Goal: Information Seeking & Learning: Learn about a topic

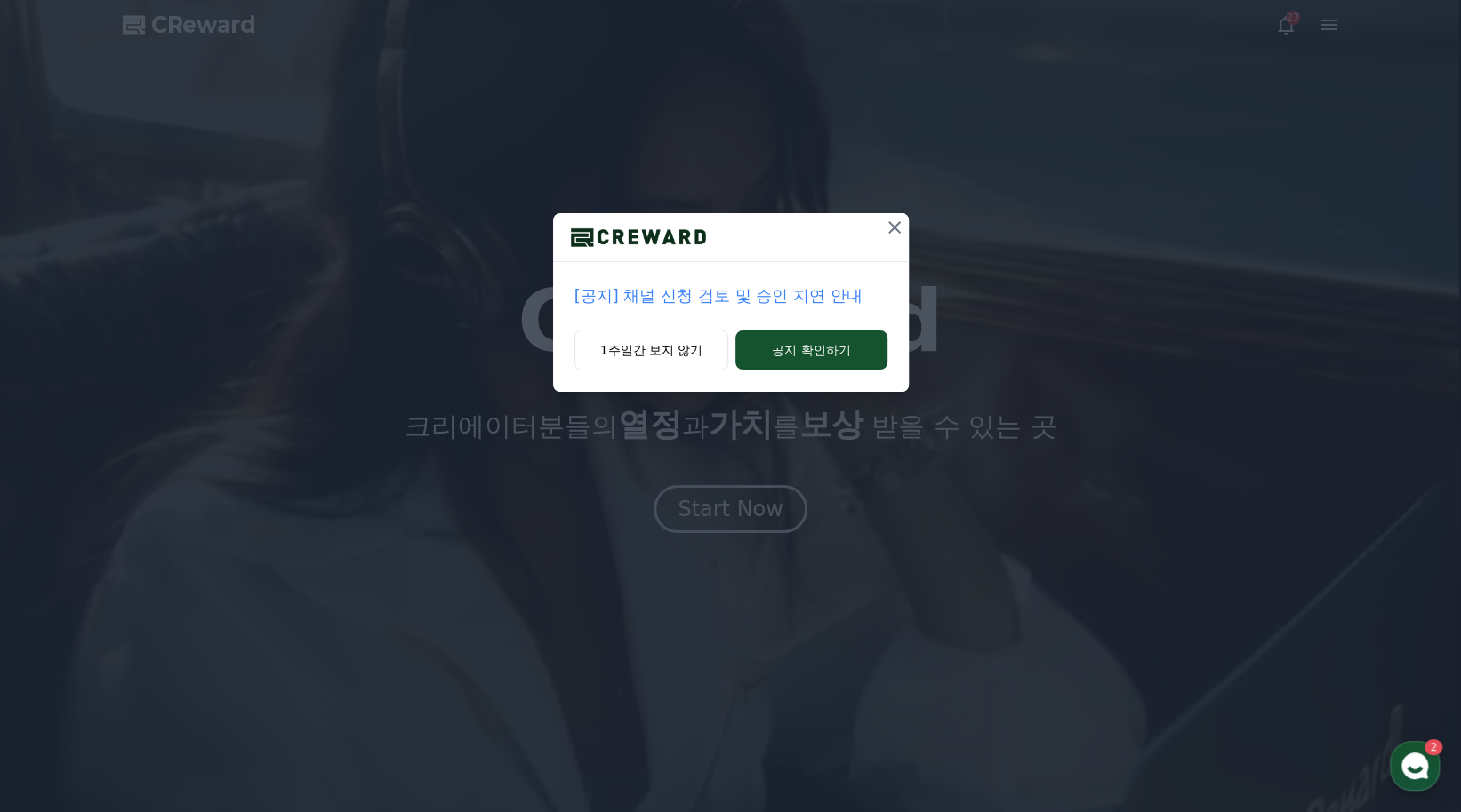
click at [731, 301] on p "[공지] 채널 신청 검토 및 승인 지연 안내" at bounding box center [730, 296] width 312 height 25
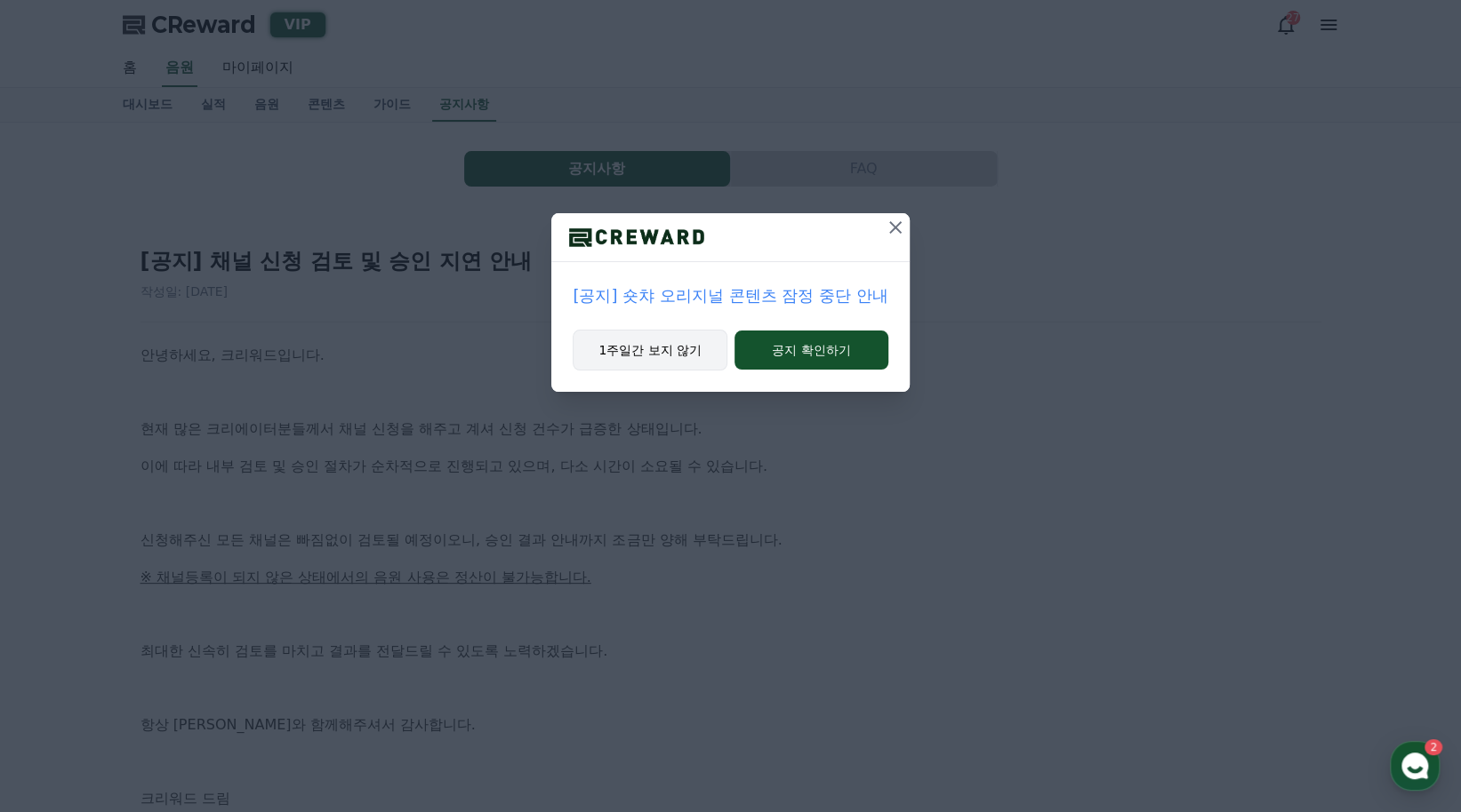
click at [675, 355] on button "1주일간 보지 않기" at bounding box center [650, 350] width 155 height 41
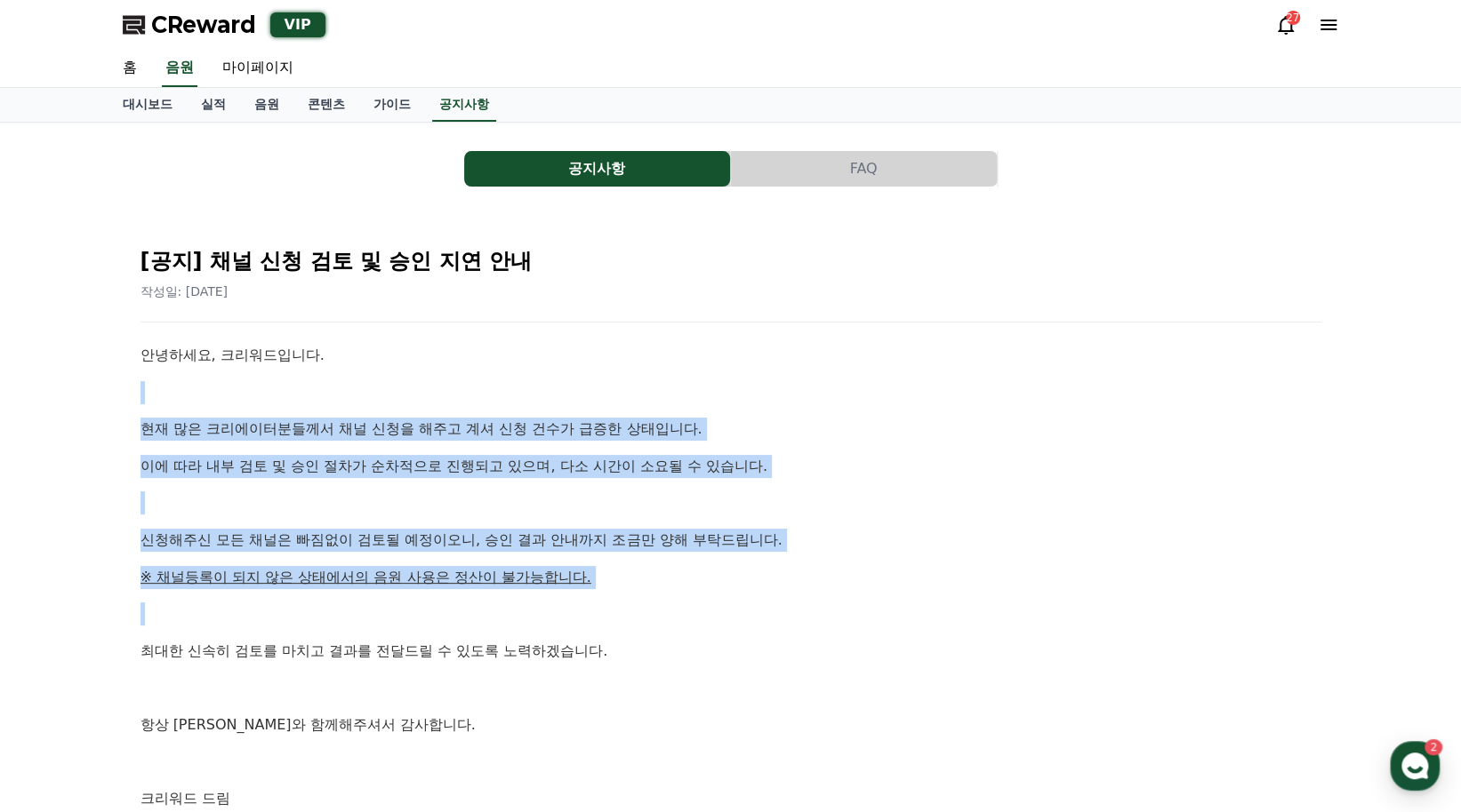
drag, startPoint x: 764, startPoint y: 374, endPoint x: 753, endPoint y: 603, distance: 229.3
click at [753, 603] on div "안녕하세요, 크리워드입니다. 현재 많은 크리에이터분들께서 채널 신청을 해주고 계셔 신청 건수가 급증한 상태입니다. 이에 따라 내부 검토 및 승…" at bounding box center [731, 577] width 1181 height 466
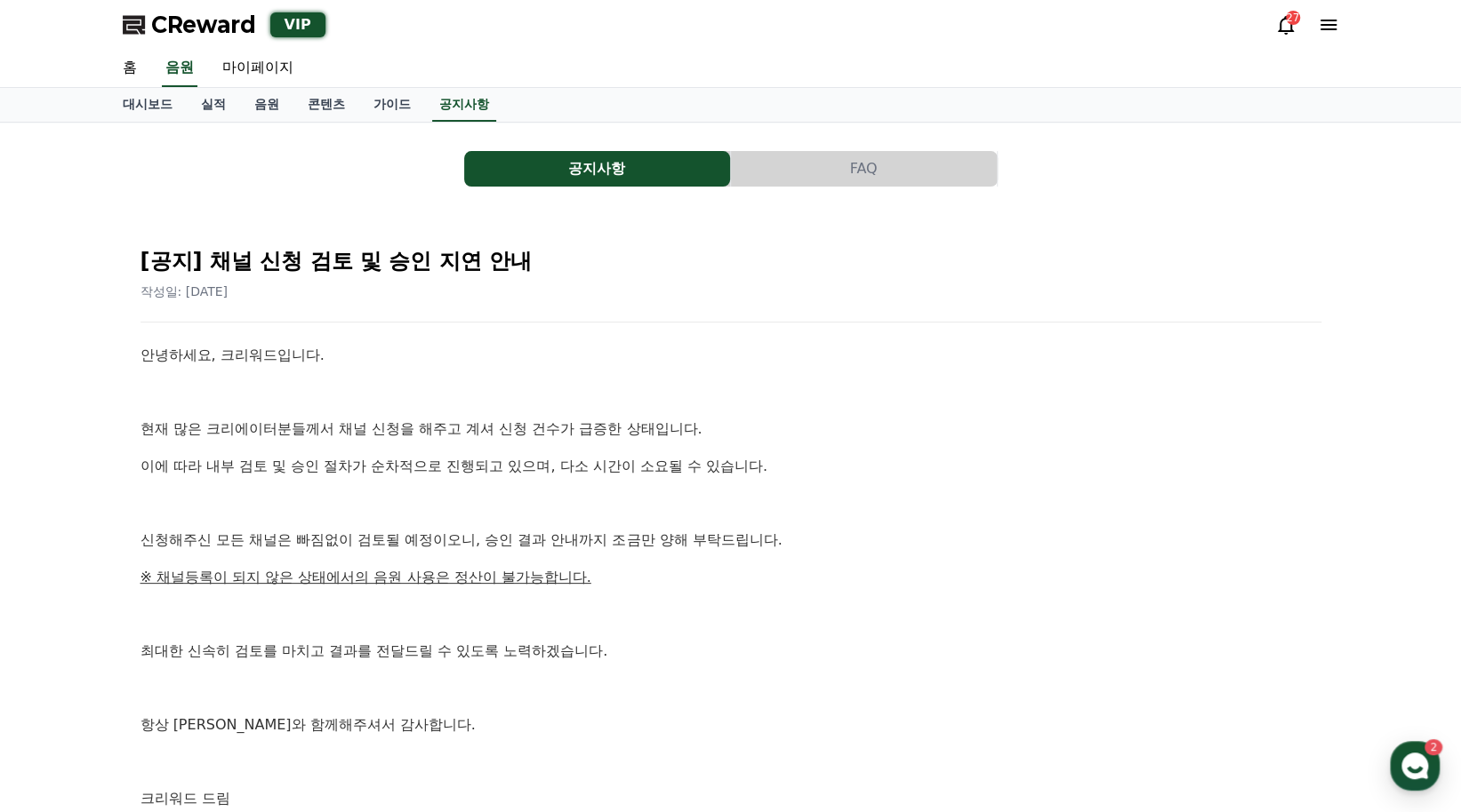
click at [1344, 28] on div "CReward VIP 27" at bounding box center [731, 25] width 1245 height 50
click at [1331, 25] on icon at bounding box center [1328, 24] width 16 height 11
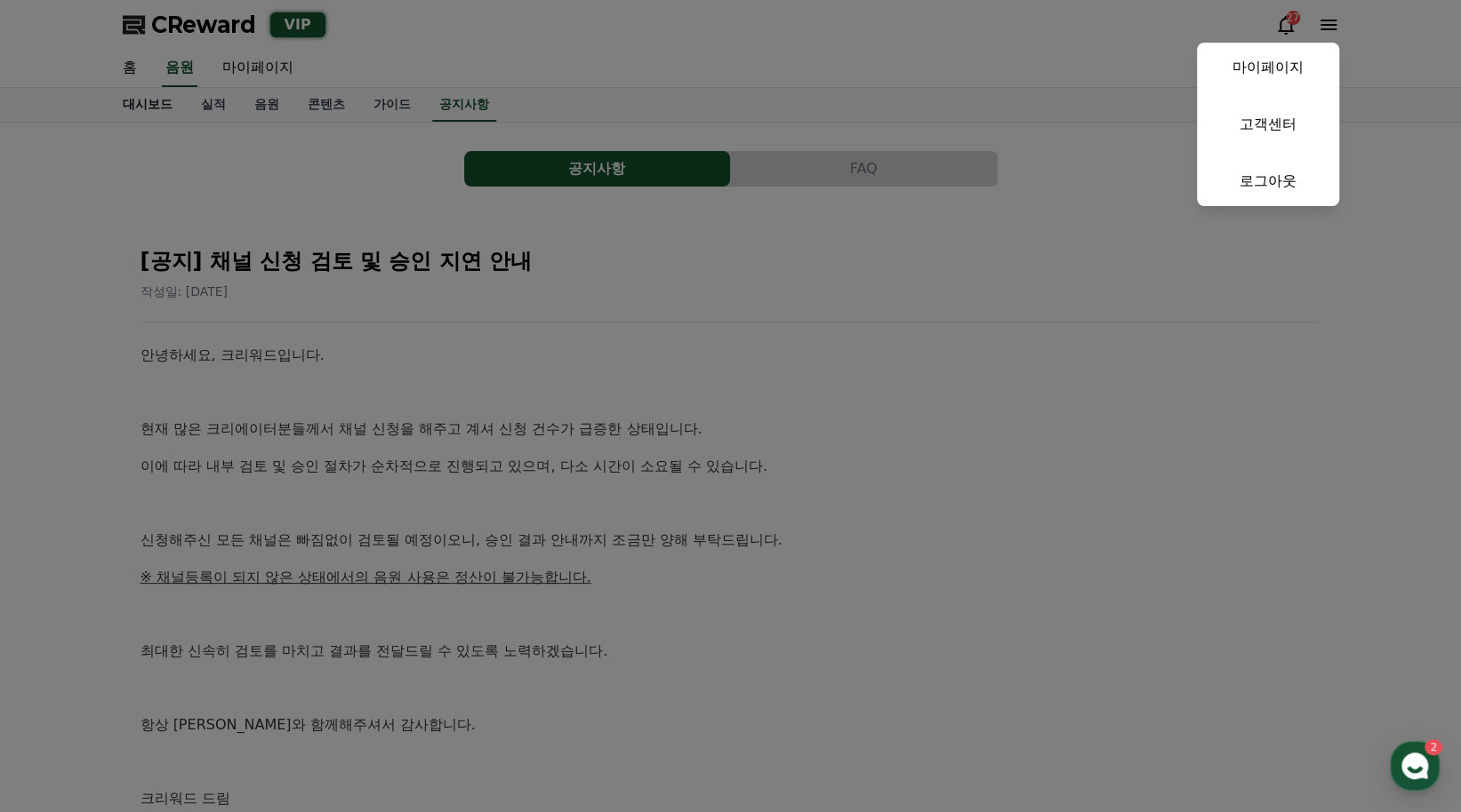
click at [175, 110] on button "close" at bounding box center [730, 406] width 1461 height 812
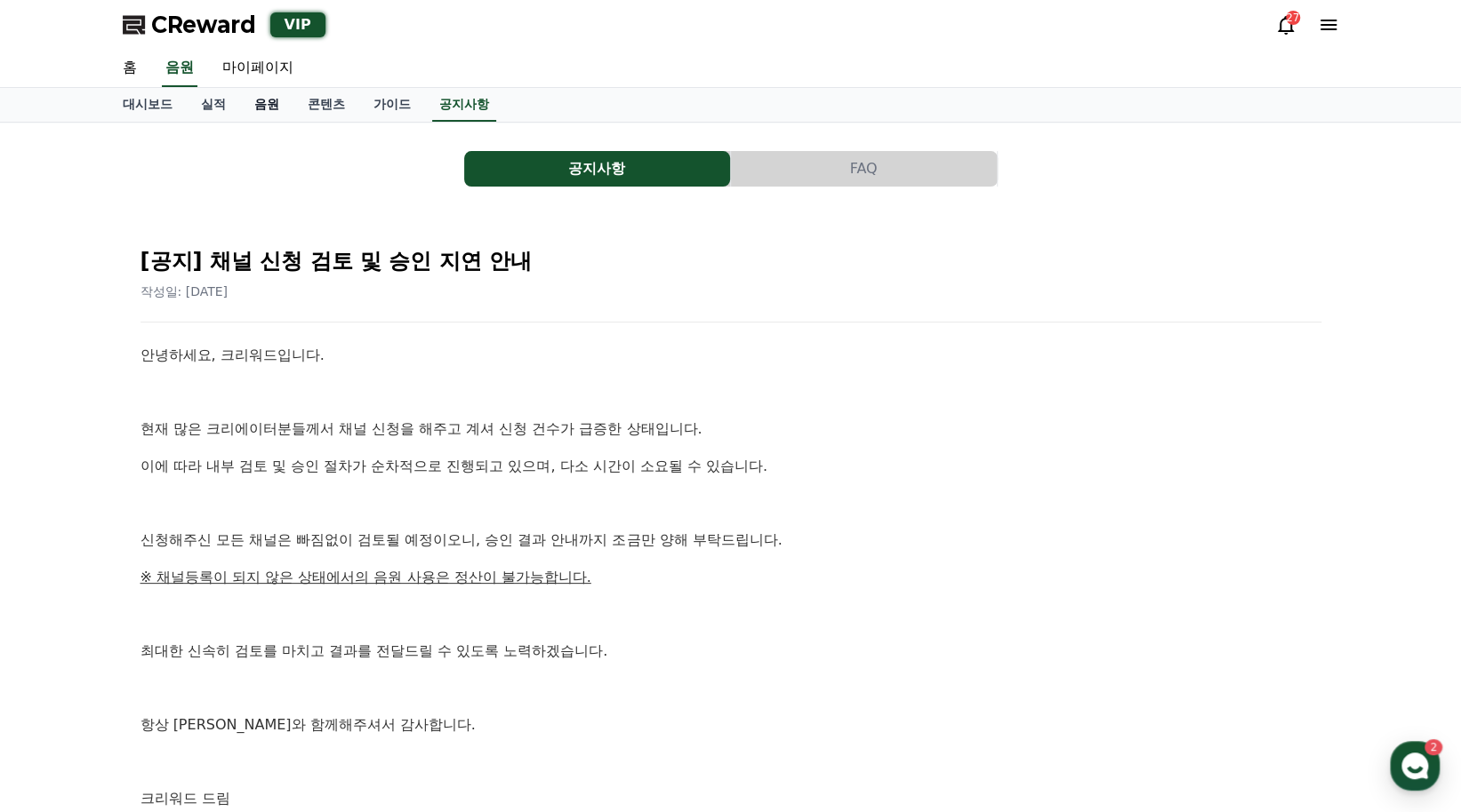
click at [275, 108] on link "음원" at bounding box center [267, 104] width 54 height 33
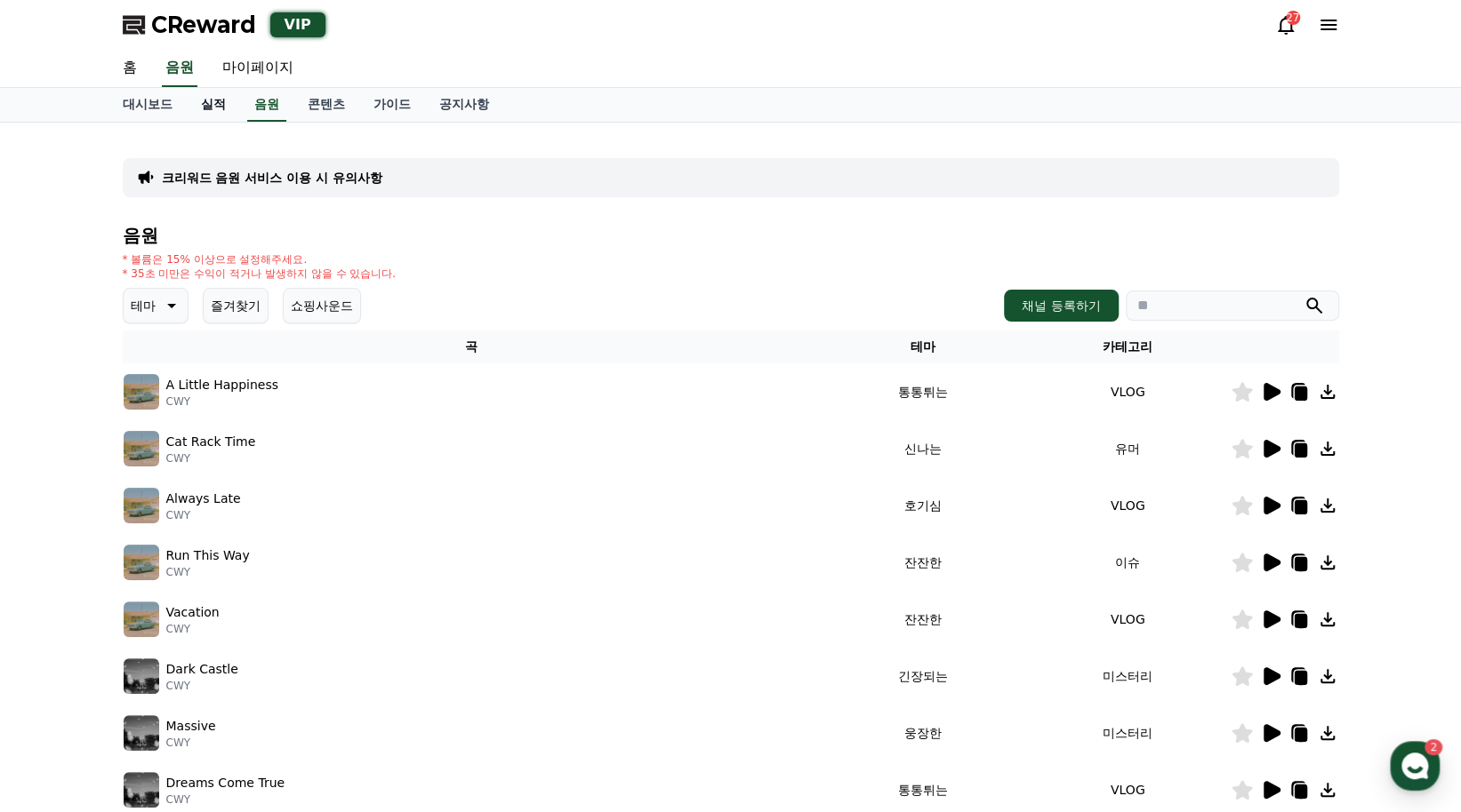
click at [224, 104] on link "실적" at bounding box center [213, 104] width 54 height 33
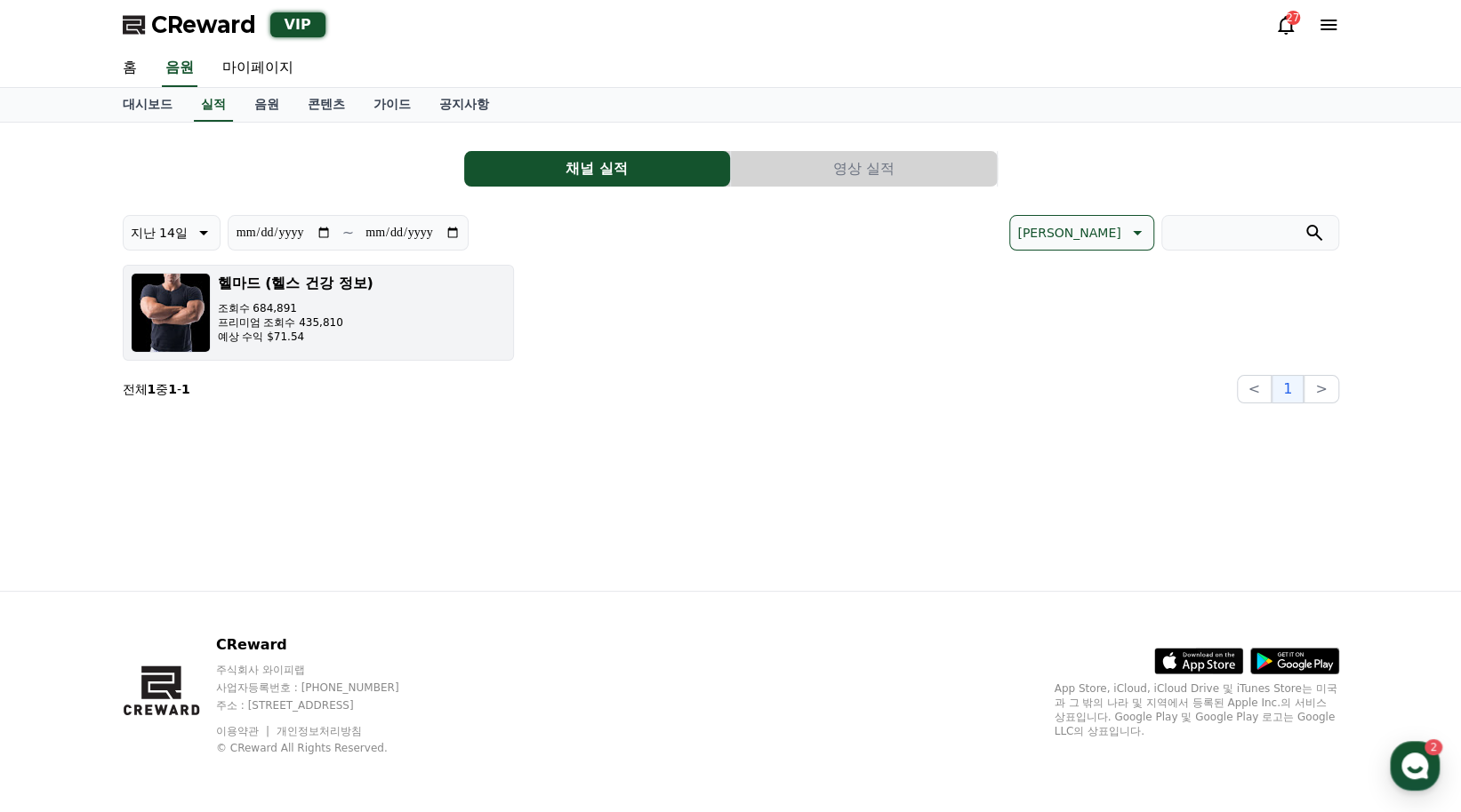
click at [302, 308] on p "조회수 684,891" at bounding box center [295, 308] width 156 height 14
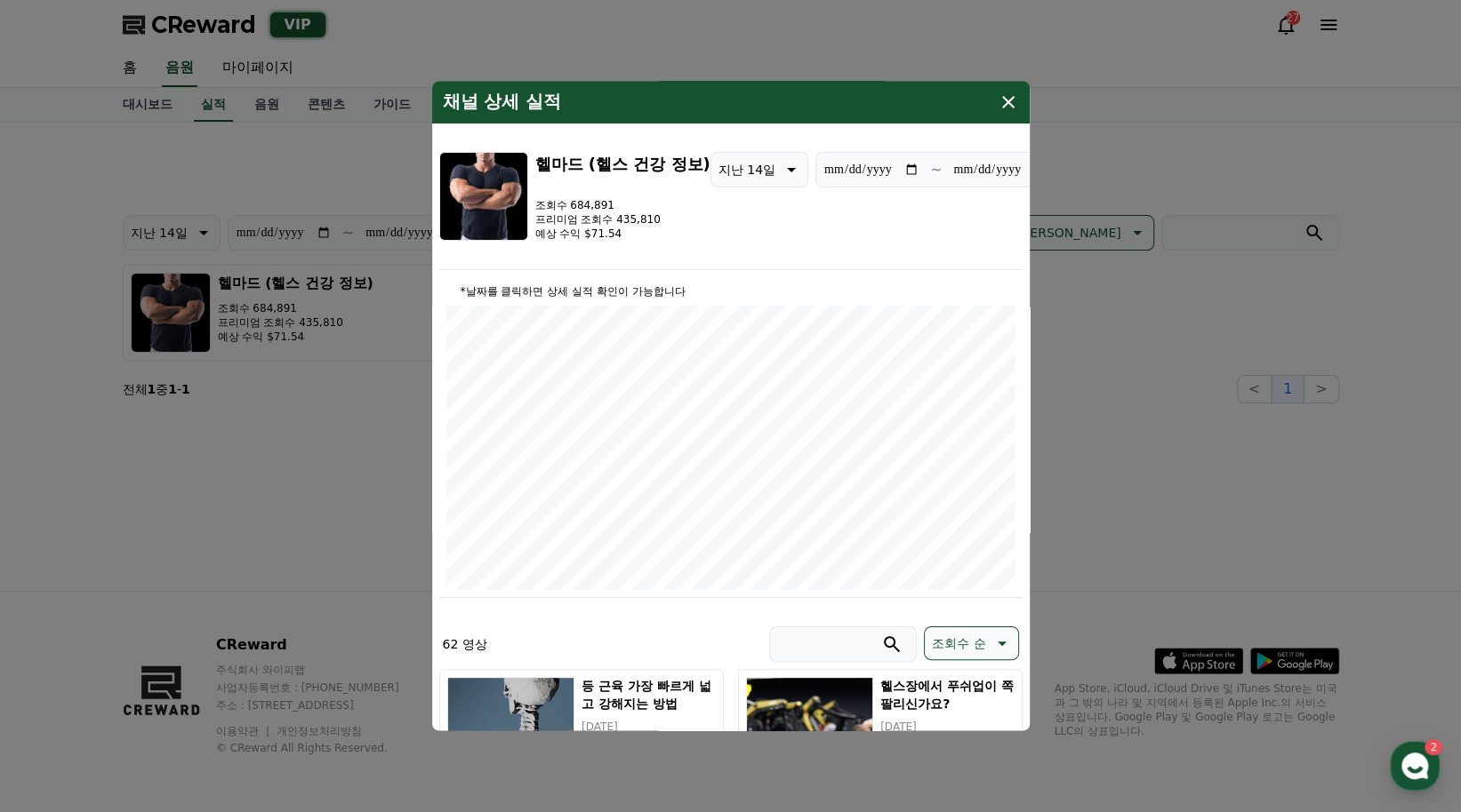
drag, startPoint x: 1014, startPoint y: 102, endPoint x: 742, endPoint y: 148, distance: 275.9
click at [1012, 102] on icon "modal" at bounding box center [1008, 102] width 21 height 21
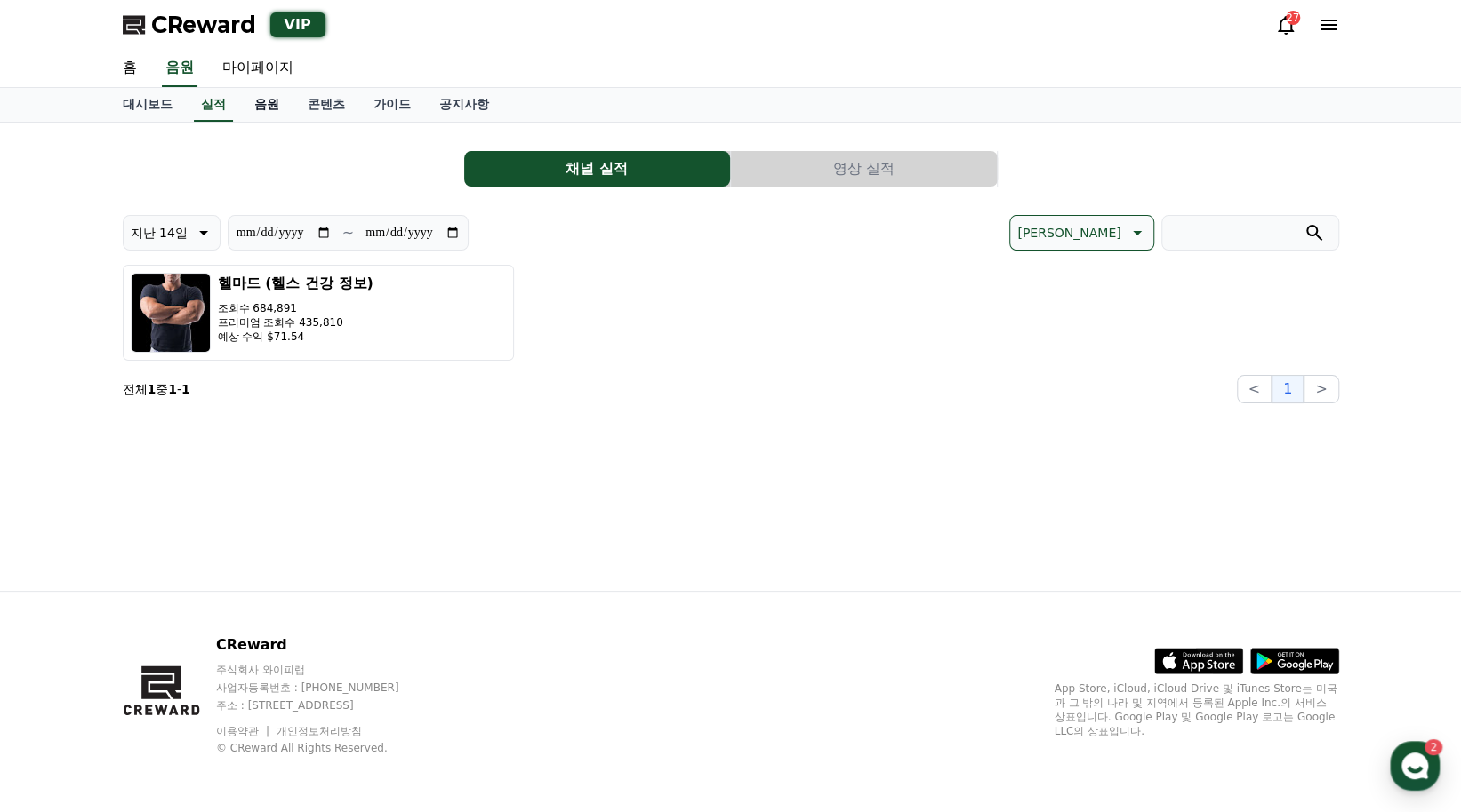
click at [265, 102] on link "음원" at bounding box center [267, 104] width 54 height 33
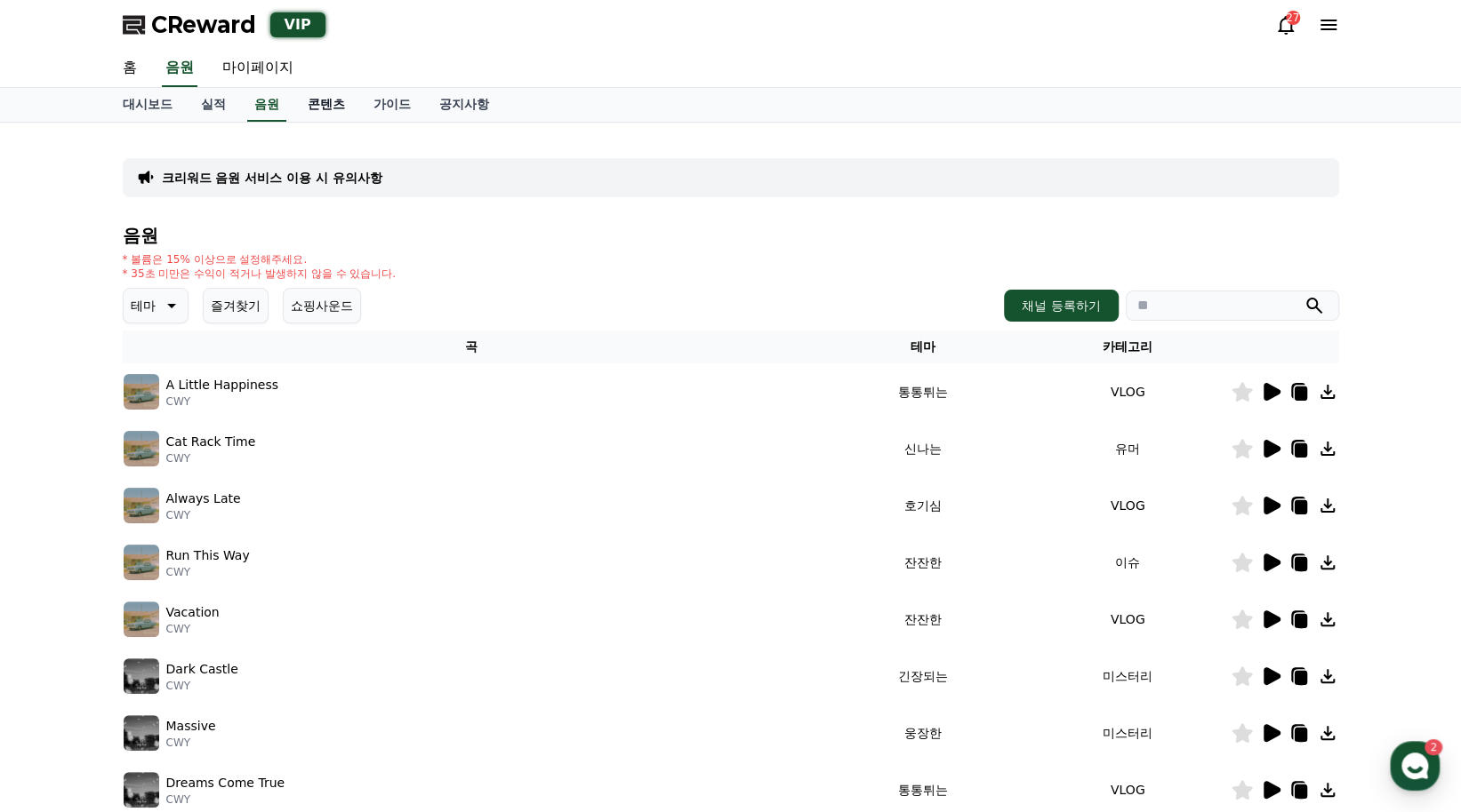
click at [324, 109] on link "콘텐츠" at bounding box center [326, 104] width 66 height 33
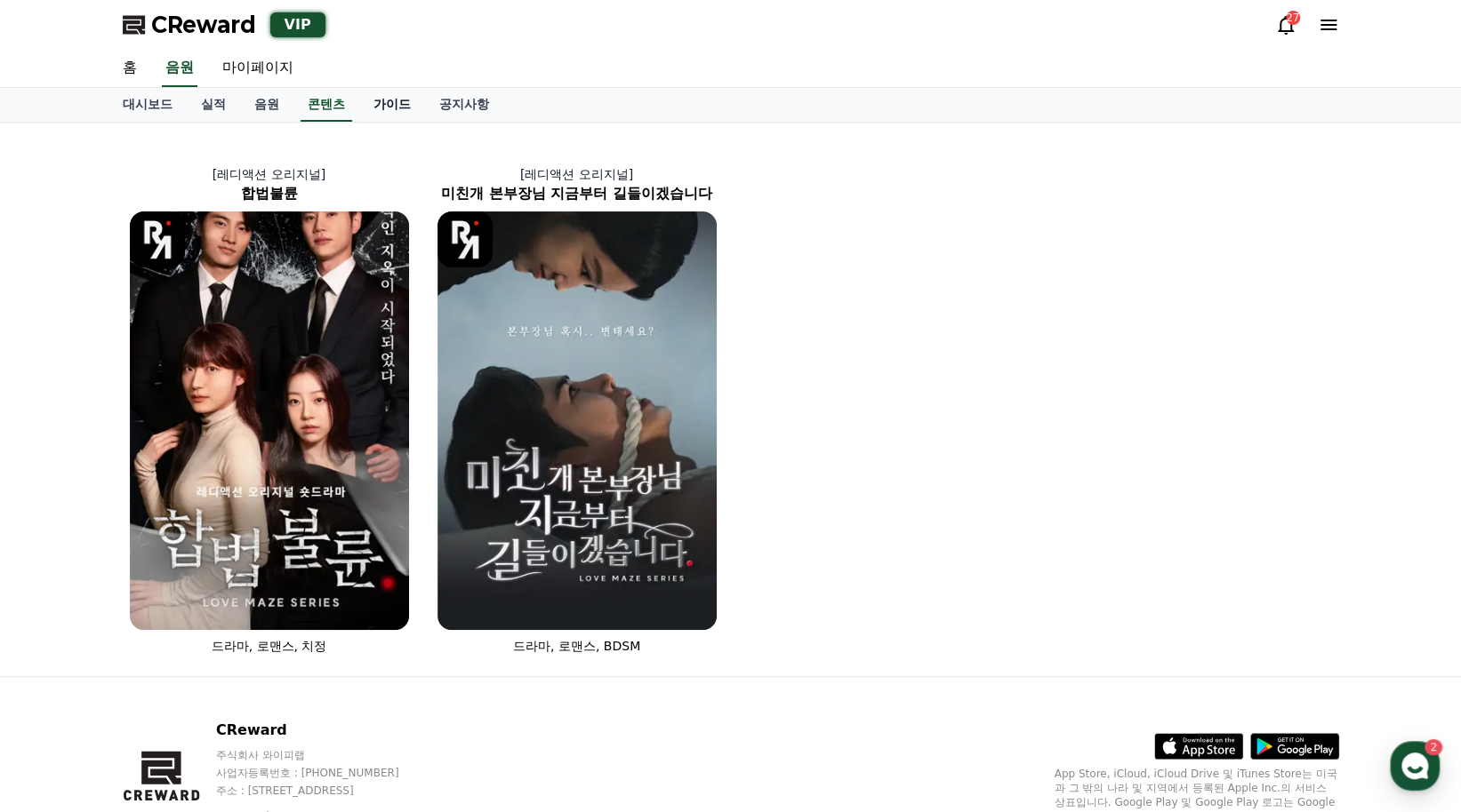
click at [386, 111] on link "가이드" at bounding box center [392, 104] width 66 height 33
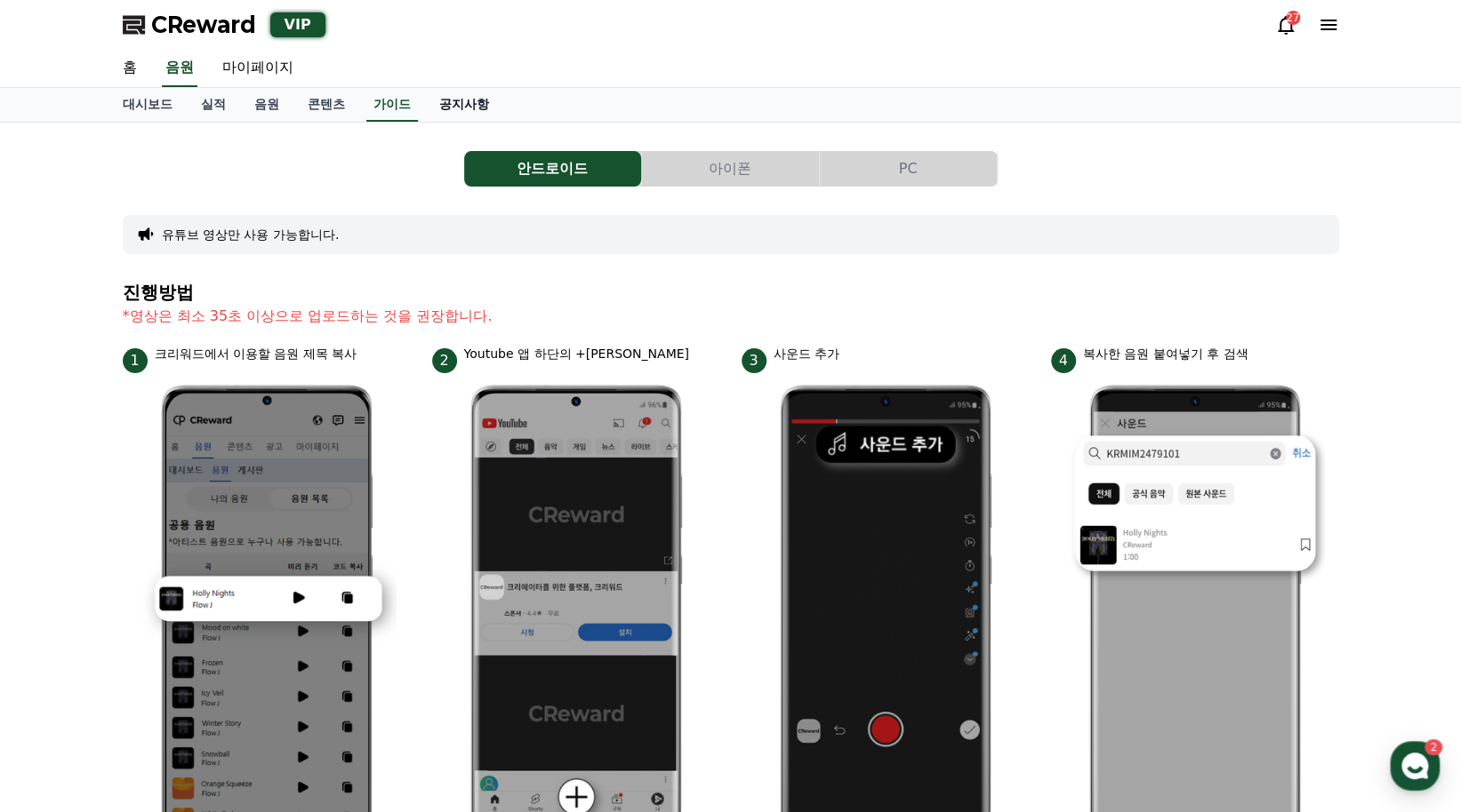
click at [475, 105] on link "공지사항" at bounding box center [464, 104] width 78 height 33
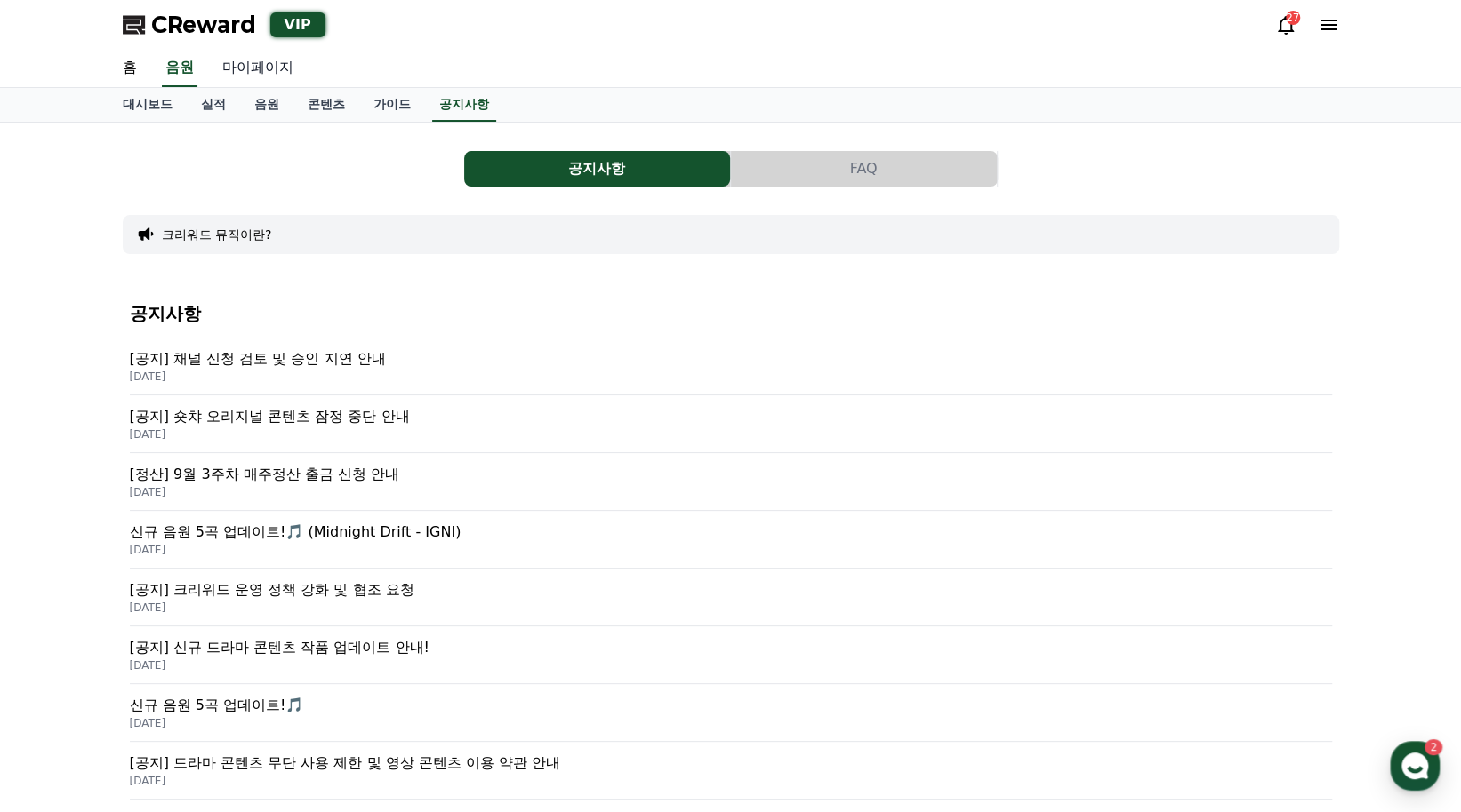
click at [245, 67] on link "마이페이지" at bounding box center [258, 68] width 99 height 37
select select "**********"
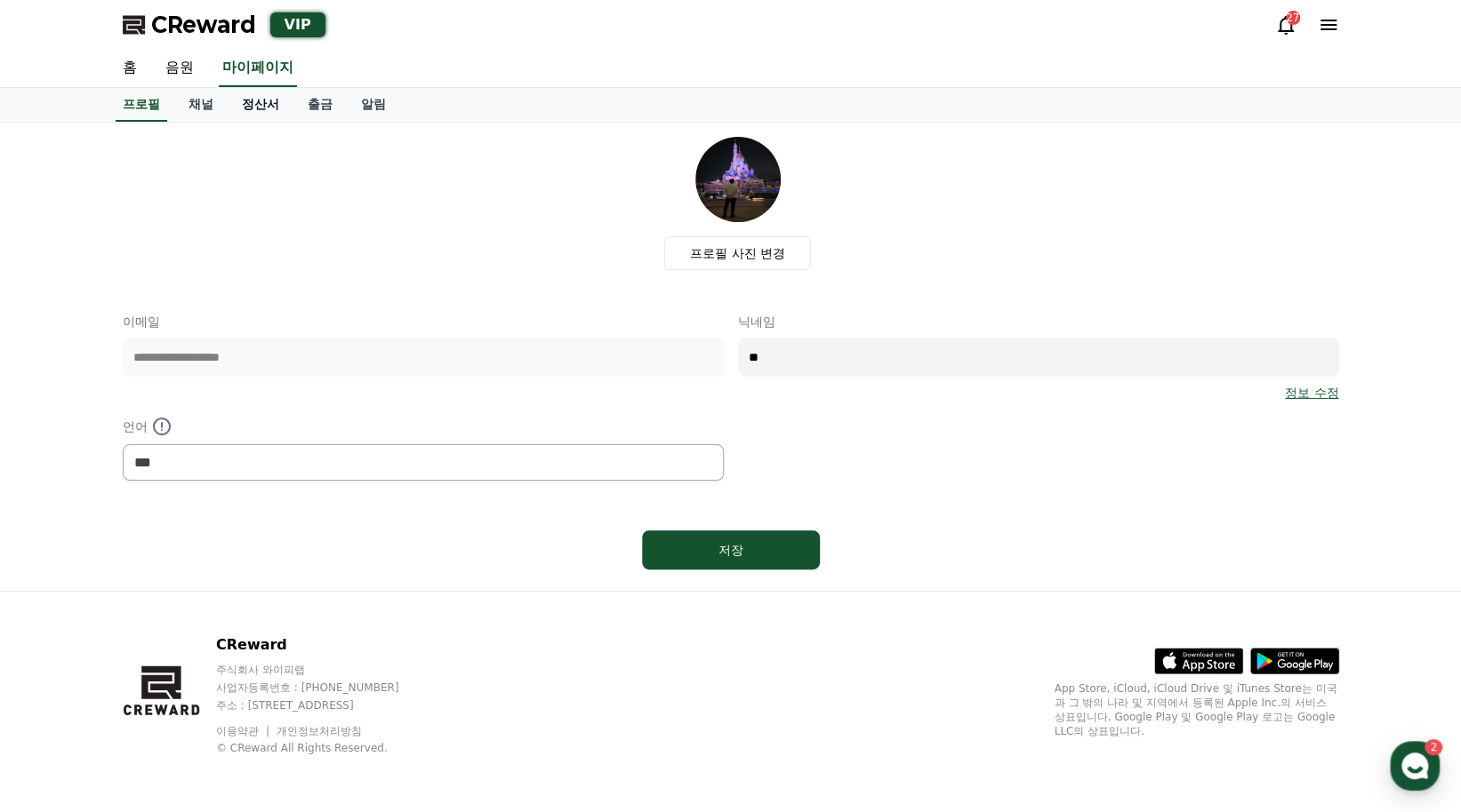
click at [228, 107] on link "정산서" at bounding box center [260, 104] width 66 height 33
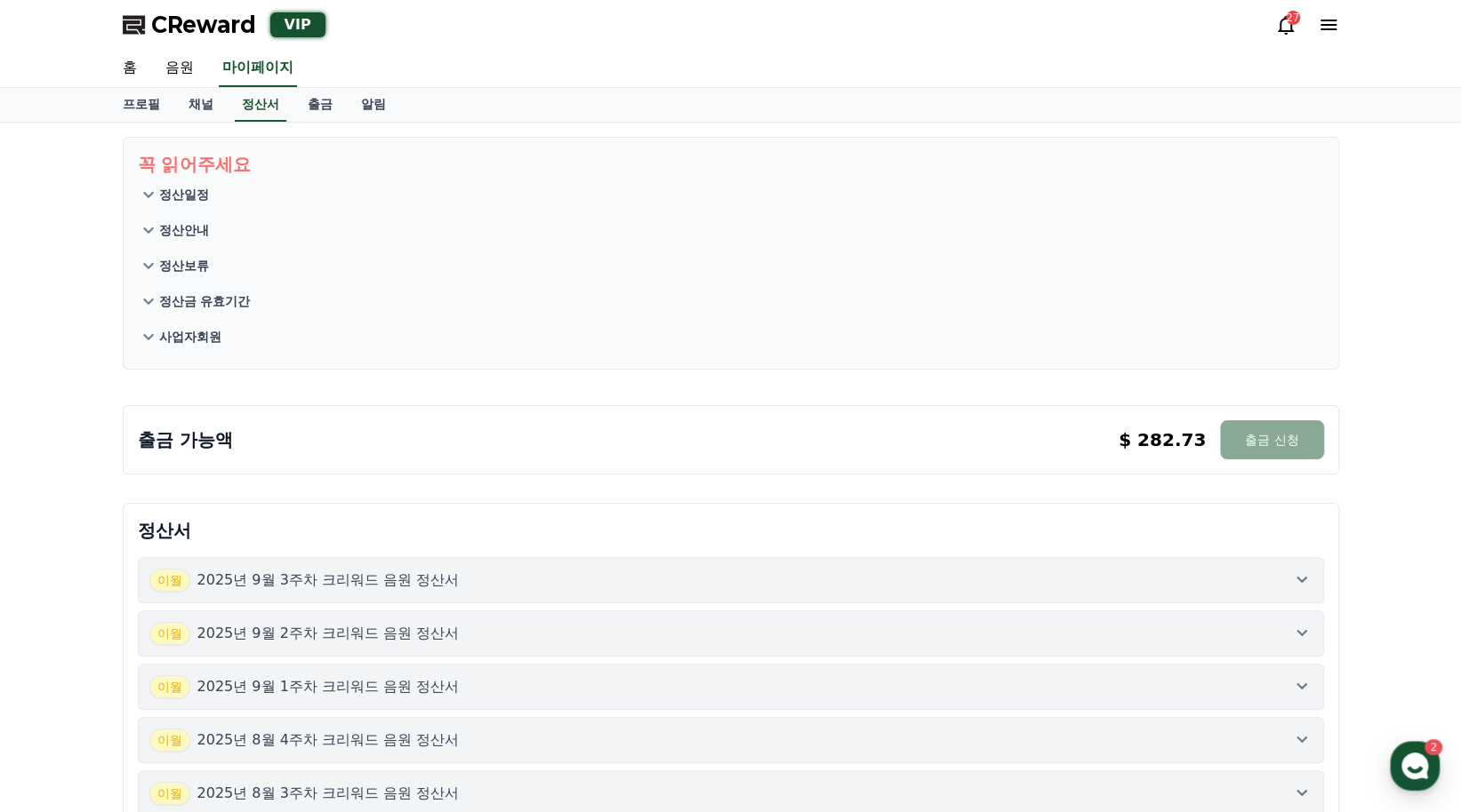
drag, startPoint x: 496, startPoint y: 384, endPoint x: 467, endPoint y: 459, distance: 80.4
click at [467, 459] on div "출금 가능액 $ 282.73 출금 신청 $ 282.73 출금 신청" at bounding box center [730, 439] width 1216 height 70
click at [194, 113] on link "채널" at bounding box center [201, 104] width 54 height 33
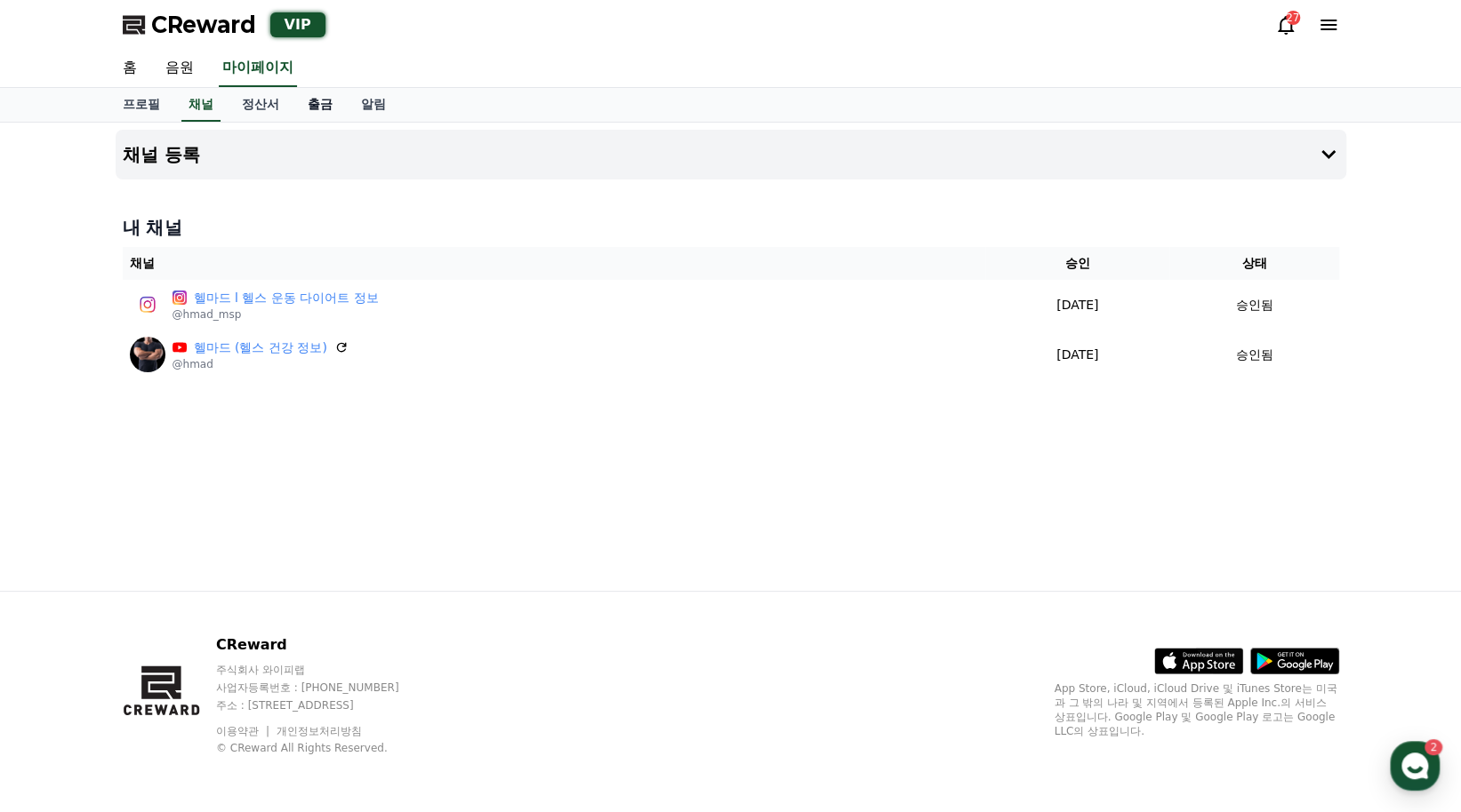
click at [315, 111] on link "출금" at bounding box center [320, 104] width 54 height 33
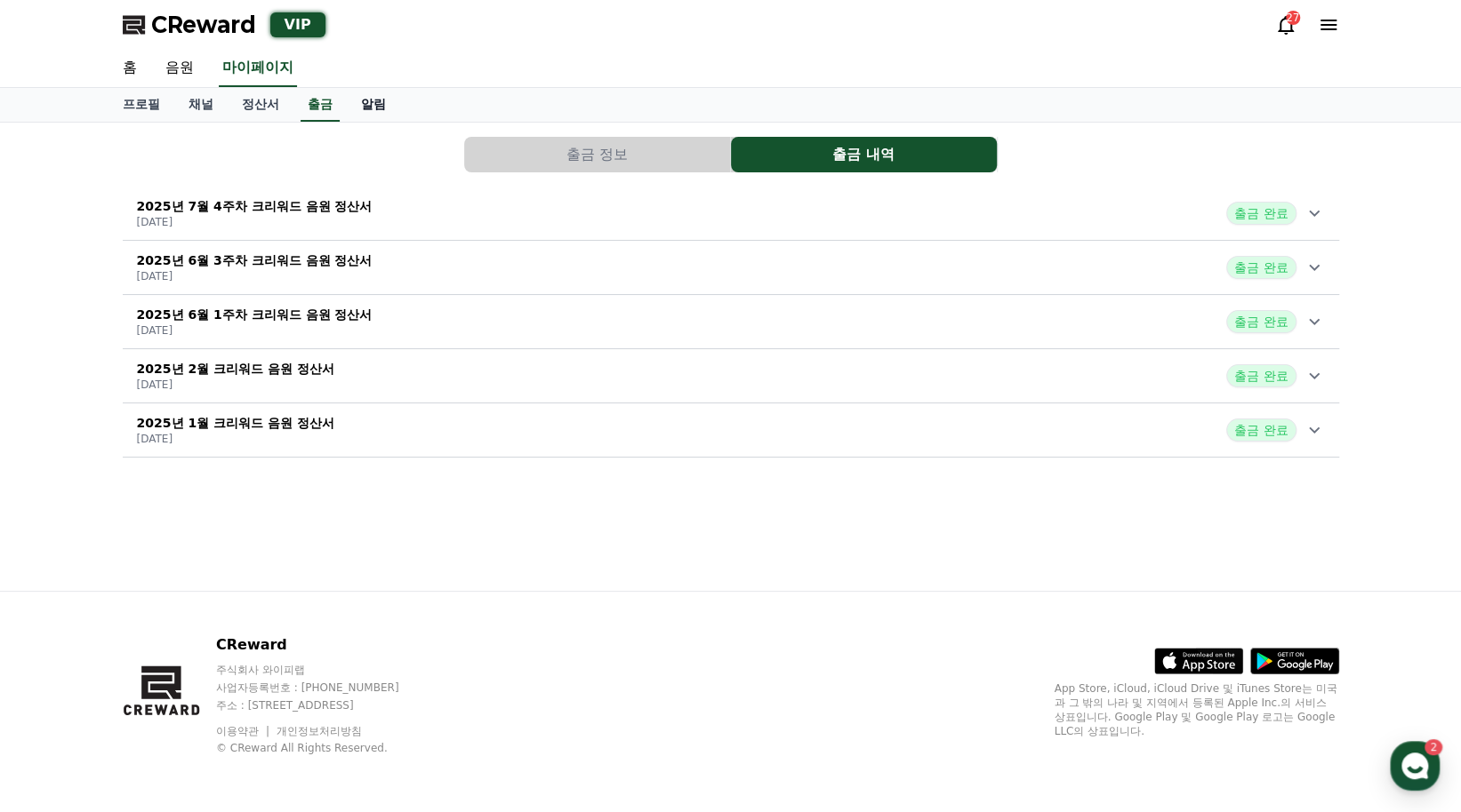
click at [370, 110] on link "알림" at bounding box center [374, 104] width 54 height 33
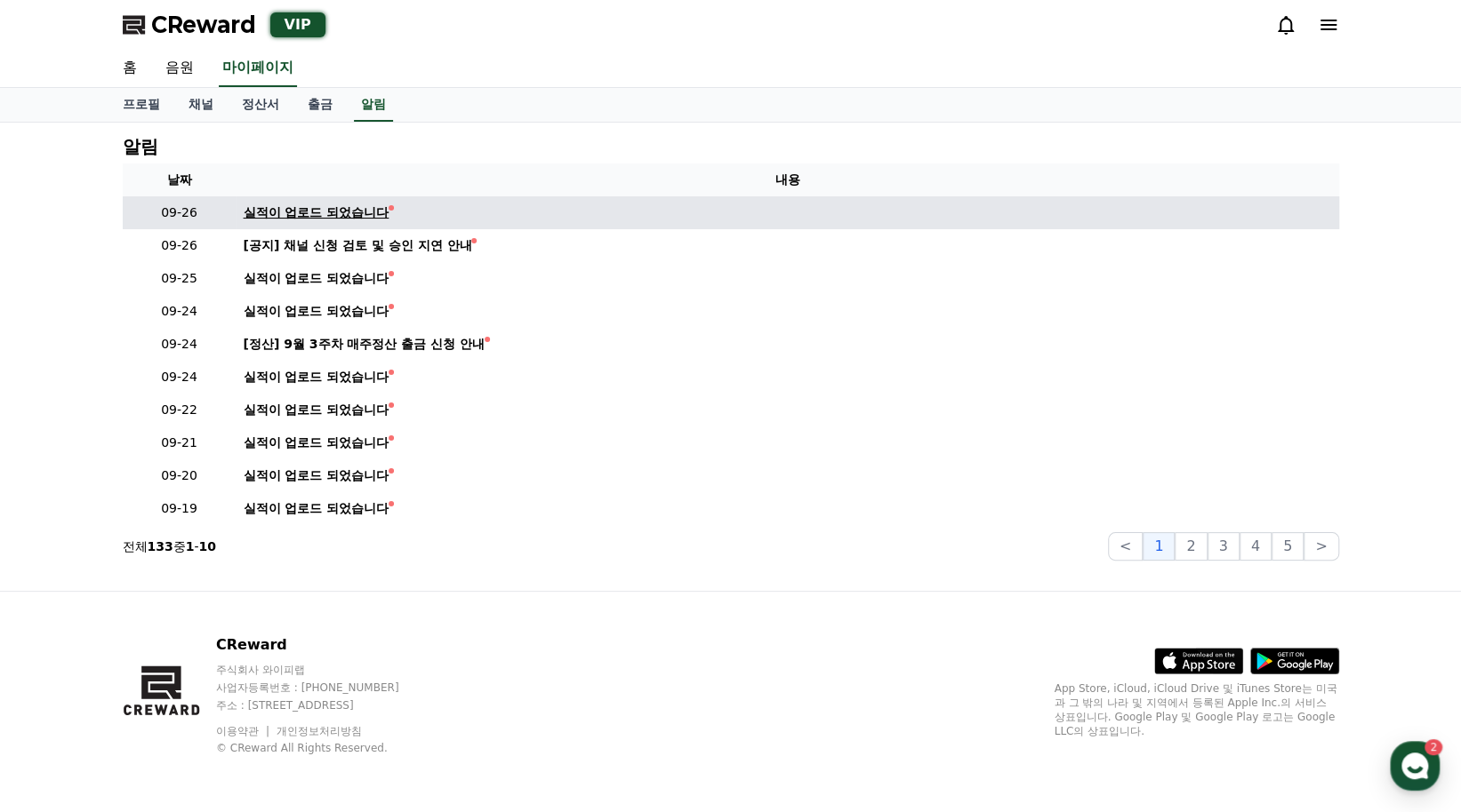
click at [333, 218] on div "실적이 업로드 되었습니다" at bounding box center [316, 213] width 146 height 19
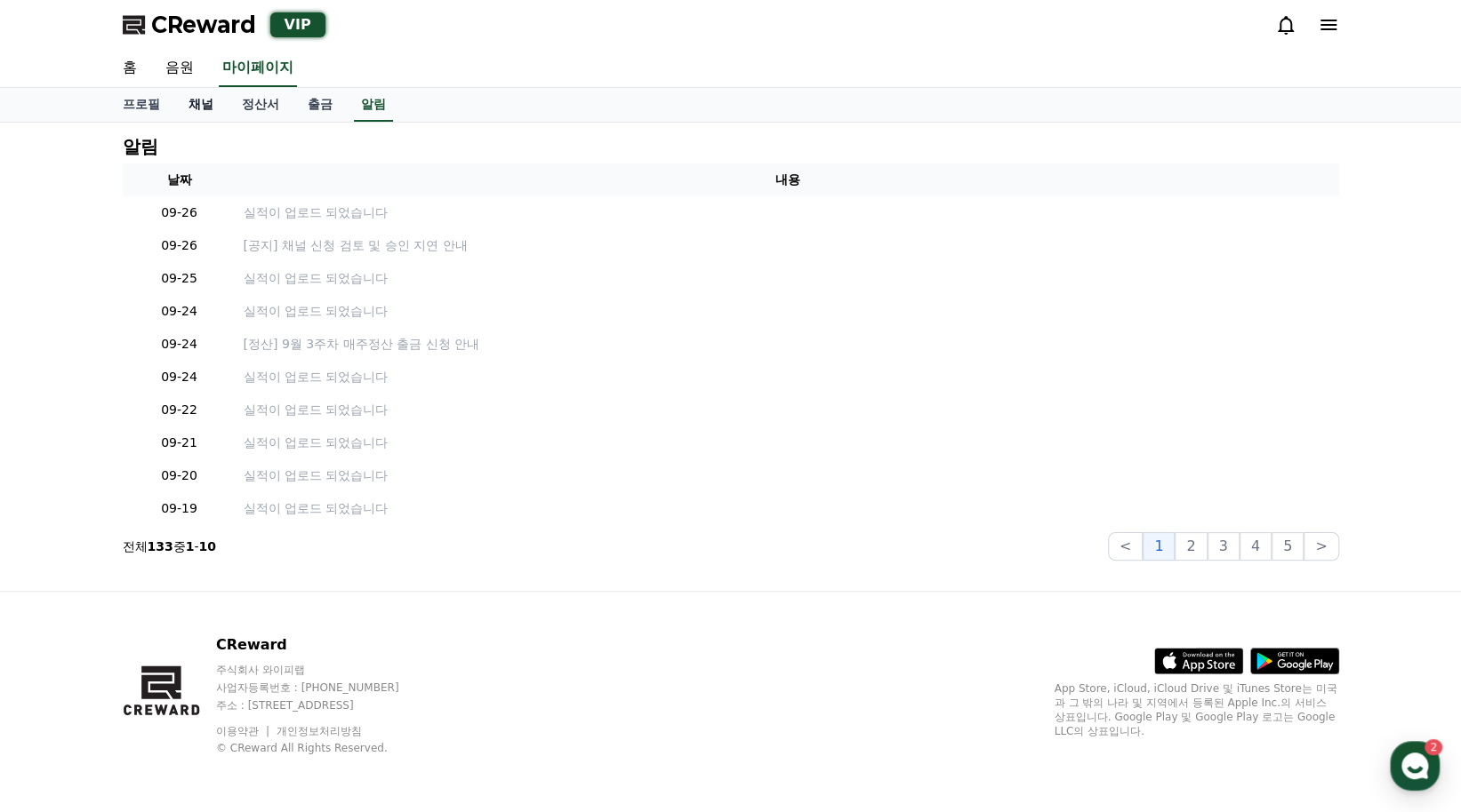
click at [197, 111] on link "채널" at bounding box center [201, 104] width 54 height 33
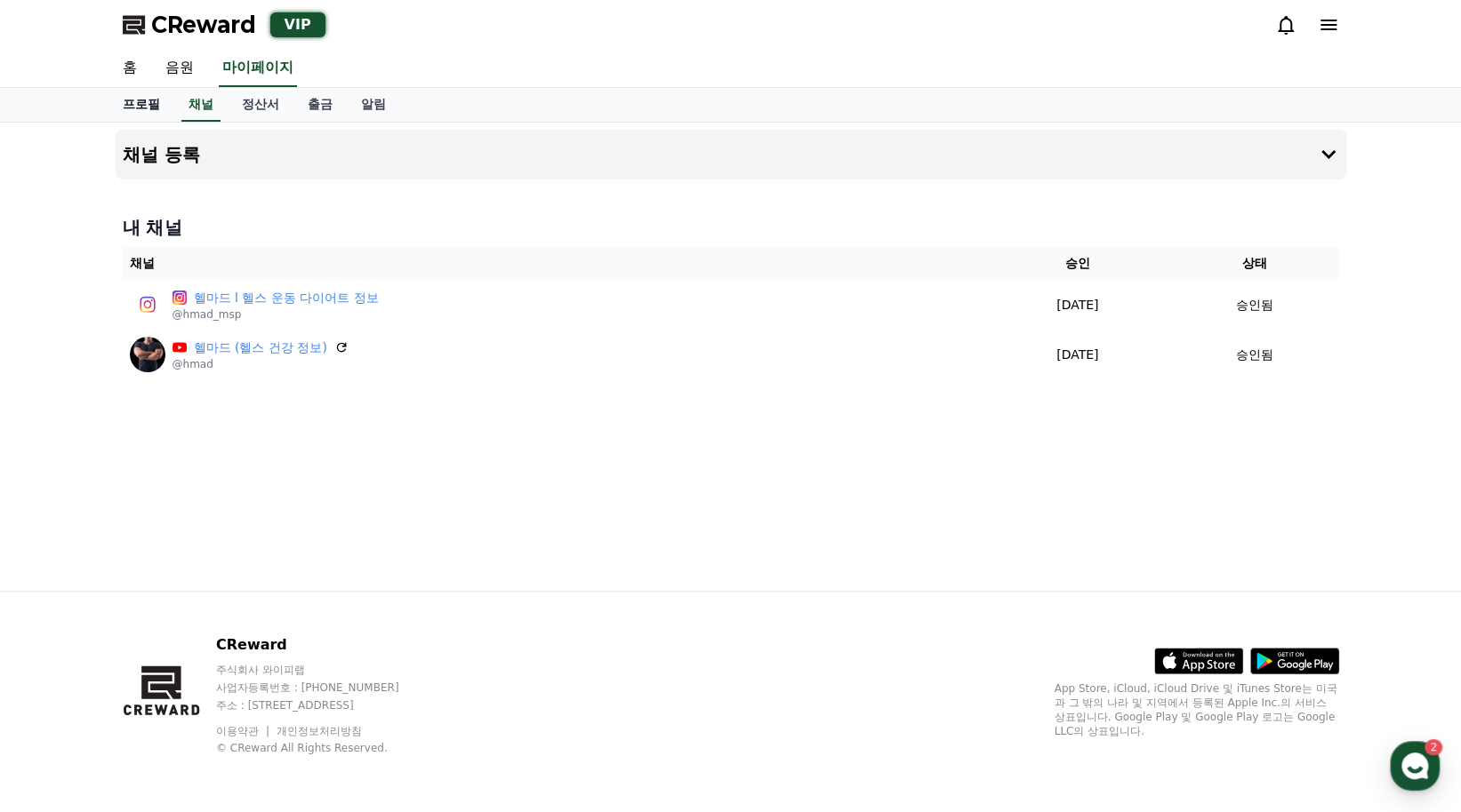
click at [137, 109] on link "프로필" at bounding box center [141, 104] width 66 height 33
select select "**********"
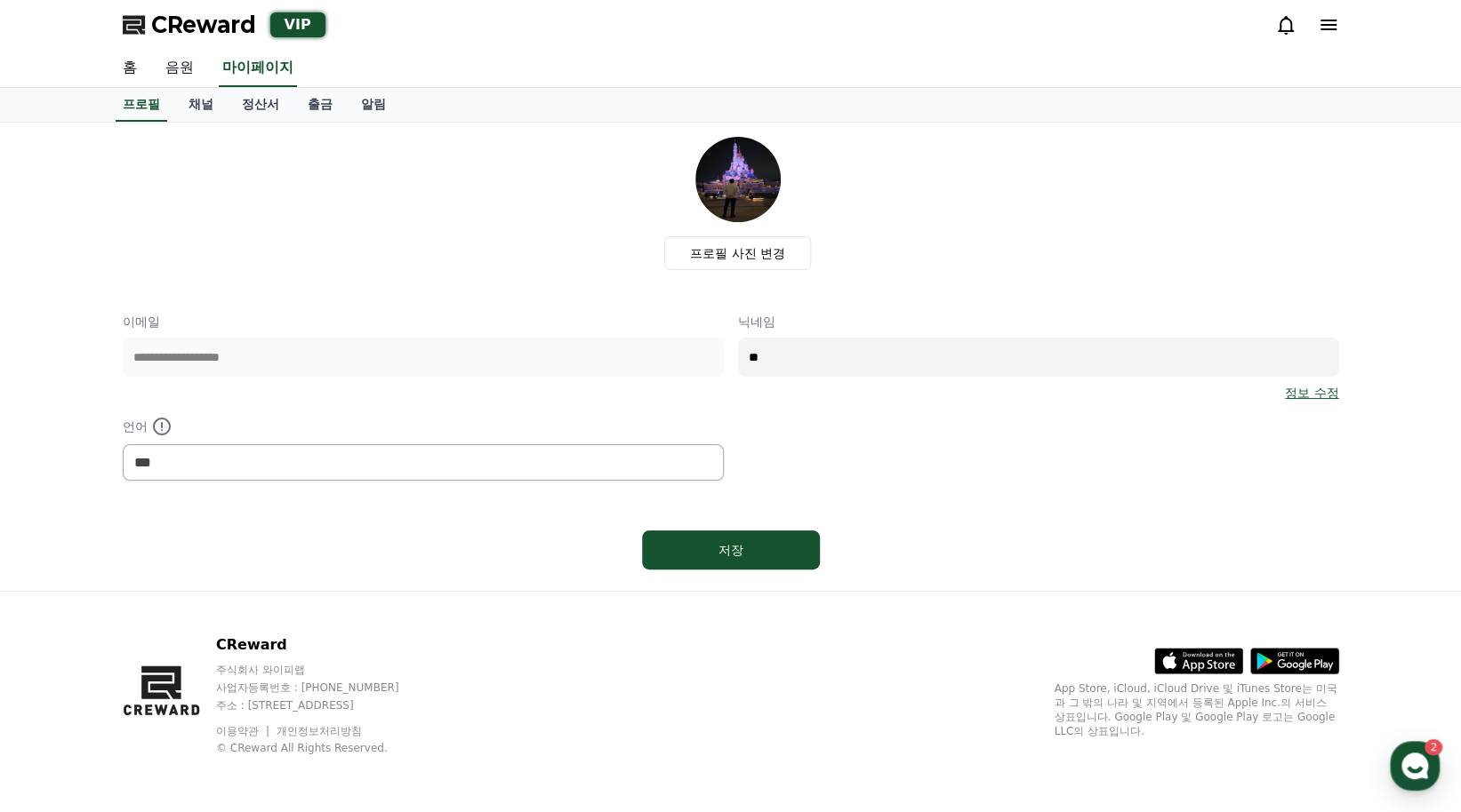
click at [190, 75] on link "음원" at bounding box center [180, 68] width 57 height 37
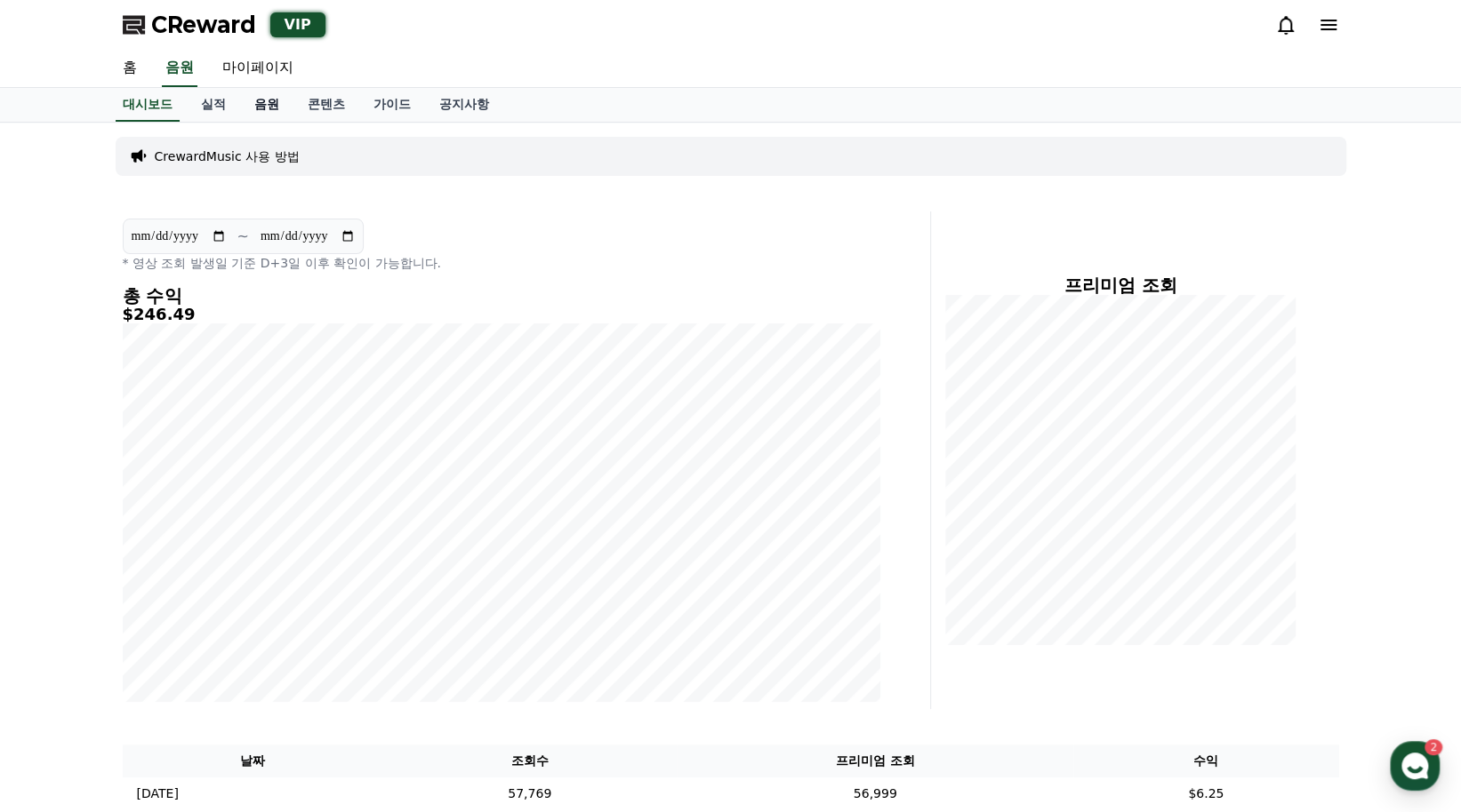
click at [260, 113] on link "음원" at bounding box center [267, 104] width 54 height 33
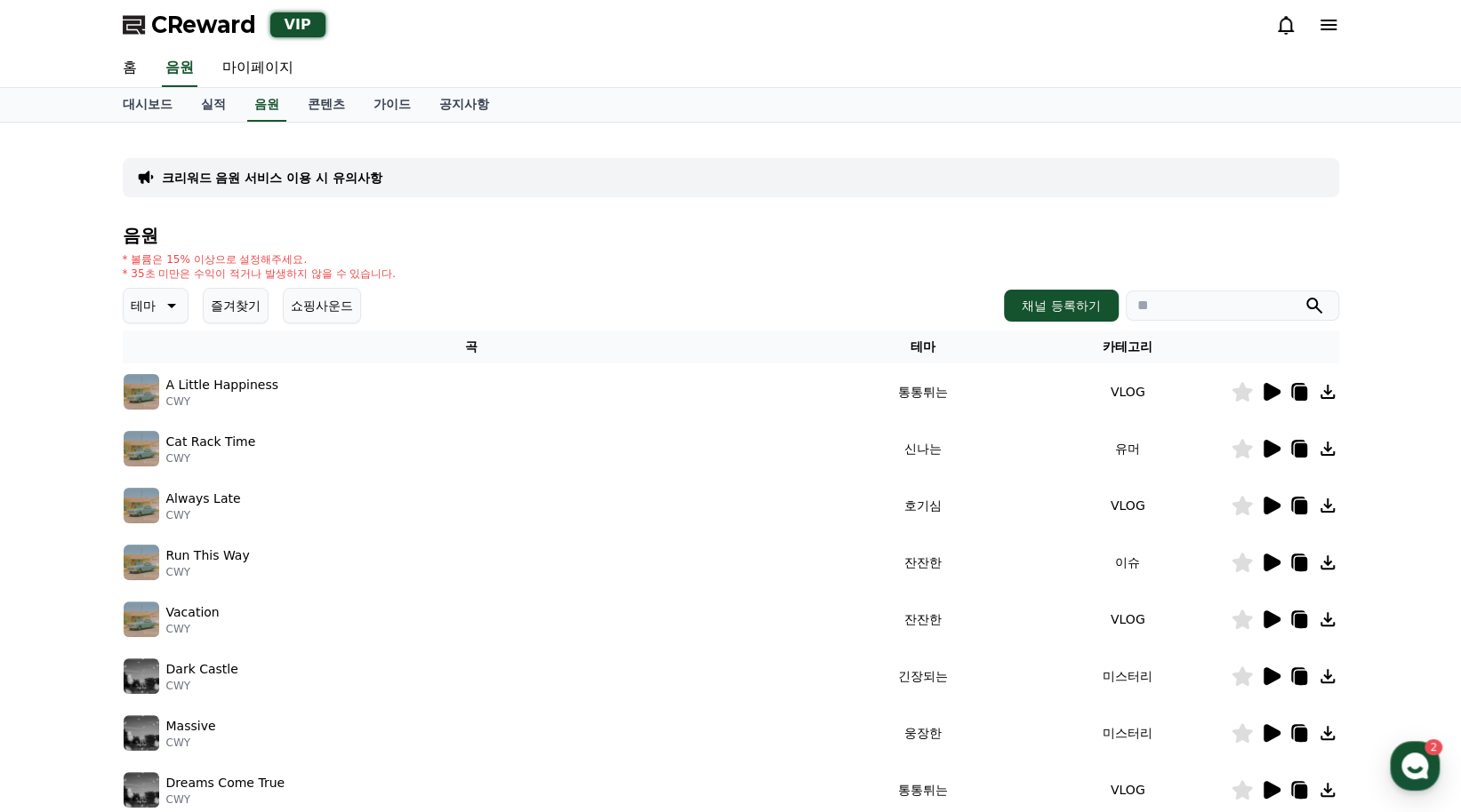
click at [1271, 394] on icon at bounding box center [1272, 392] width 17 height 18
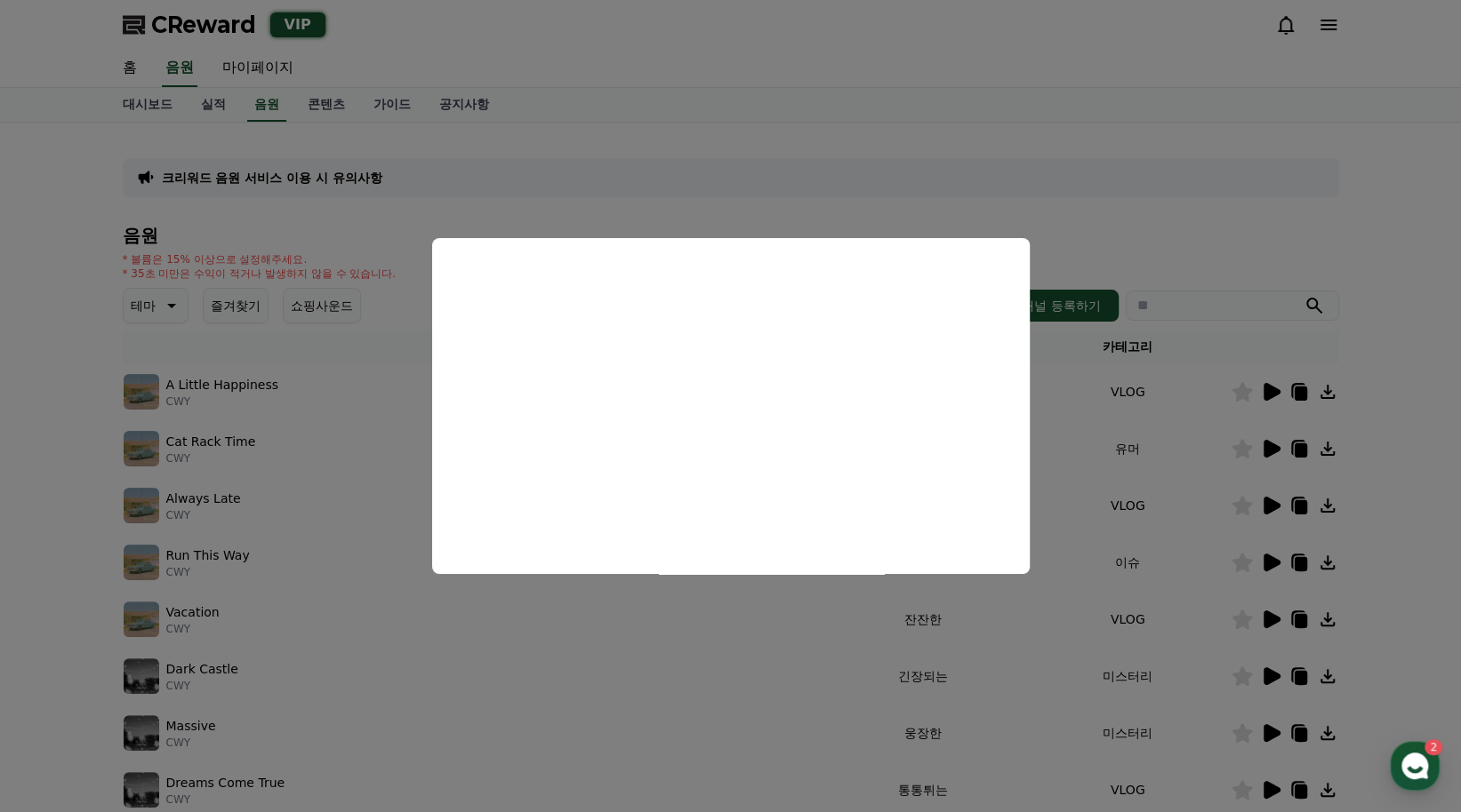
click at [1270, 679] on button "close modal" at bounding box center [730, 406] width 1461 height 812
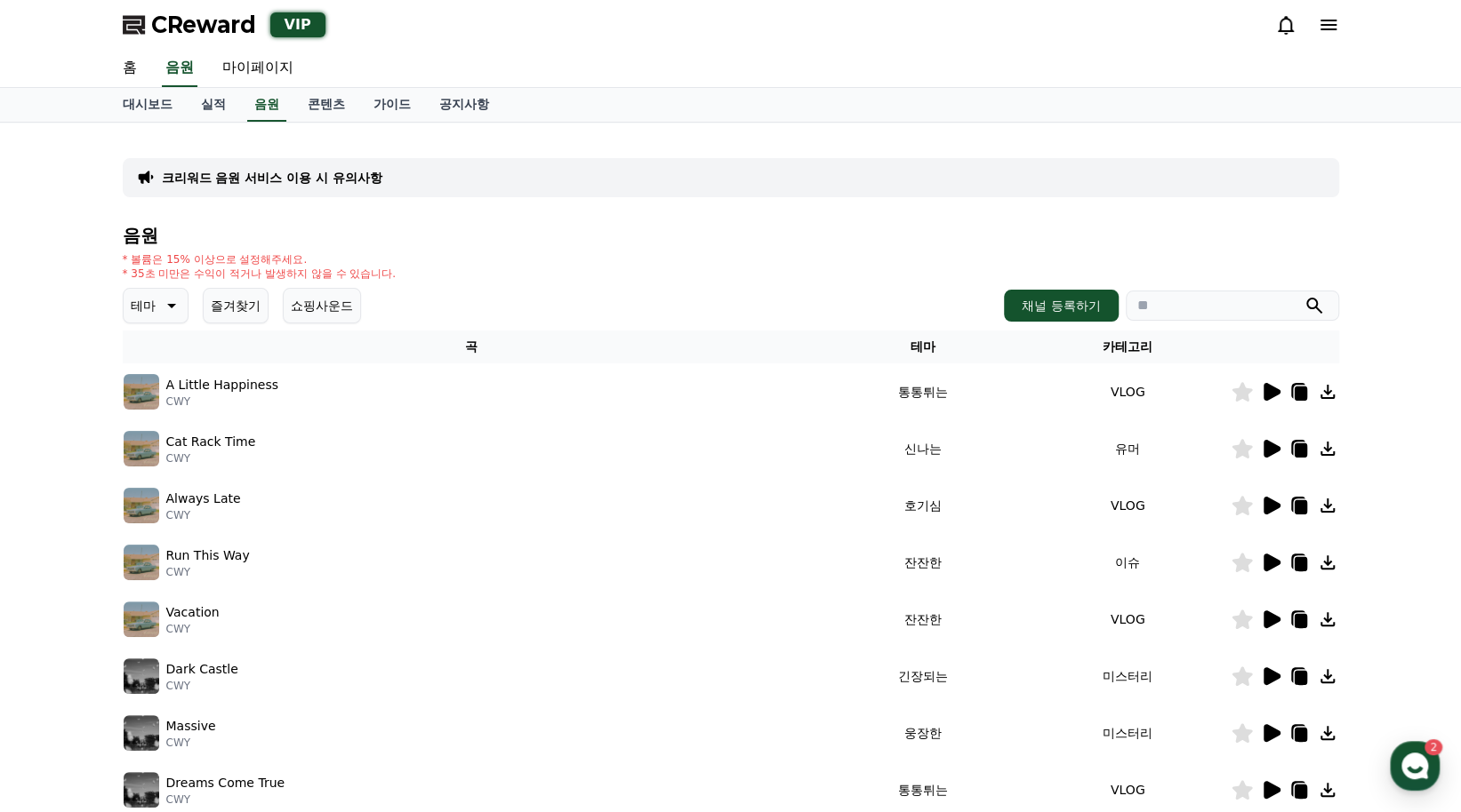
click at [1271, 675] on icon at bounding box center [1272, 676] width 17 height 18
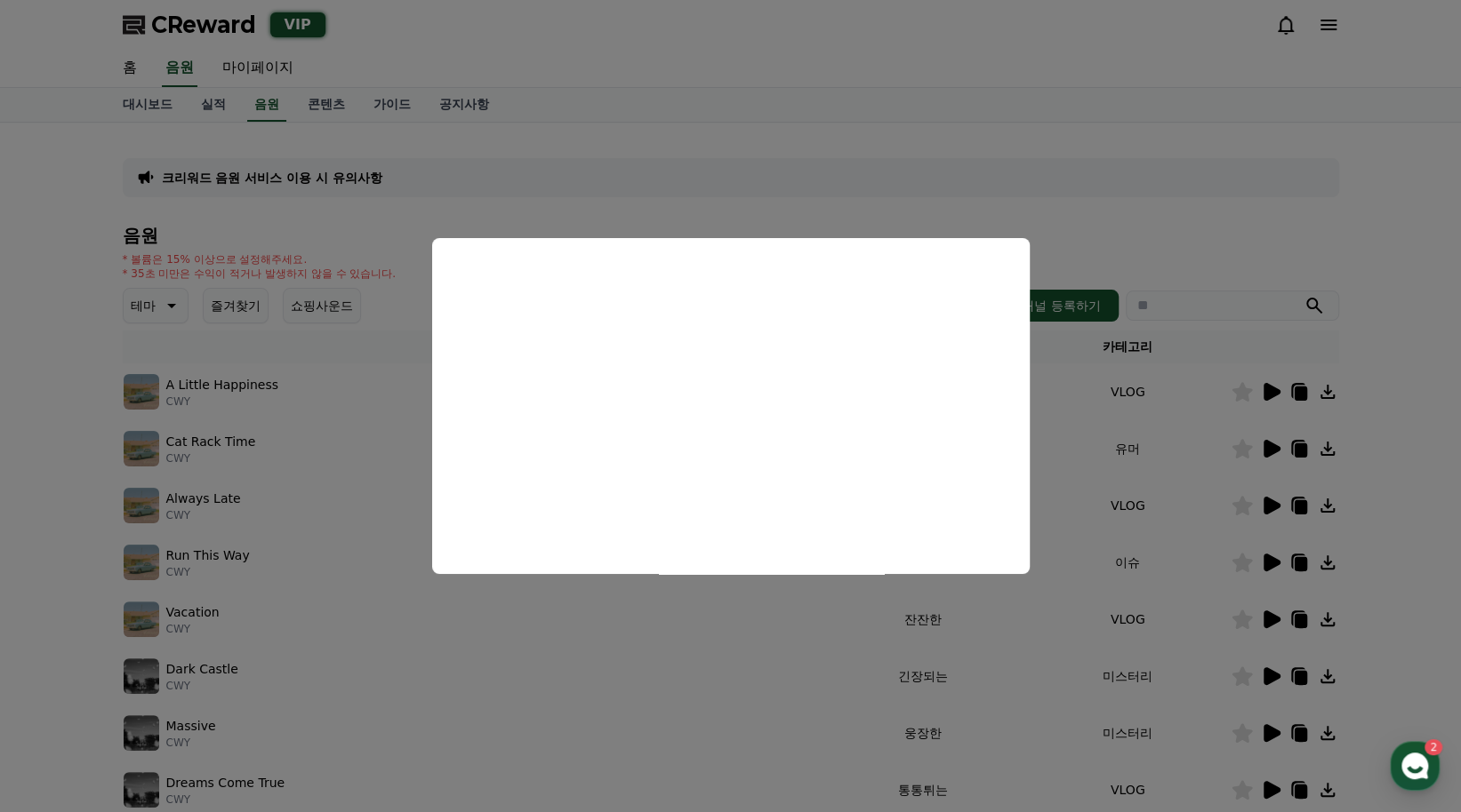
click at [727, 653] on button "close modal" at bounding box center [730, 406] width 1461 height 812
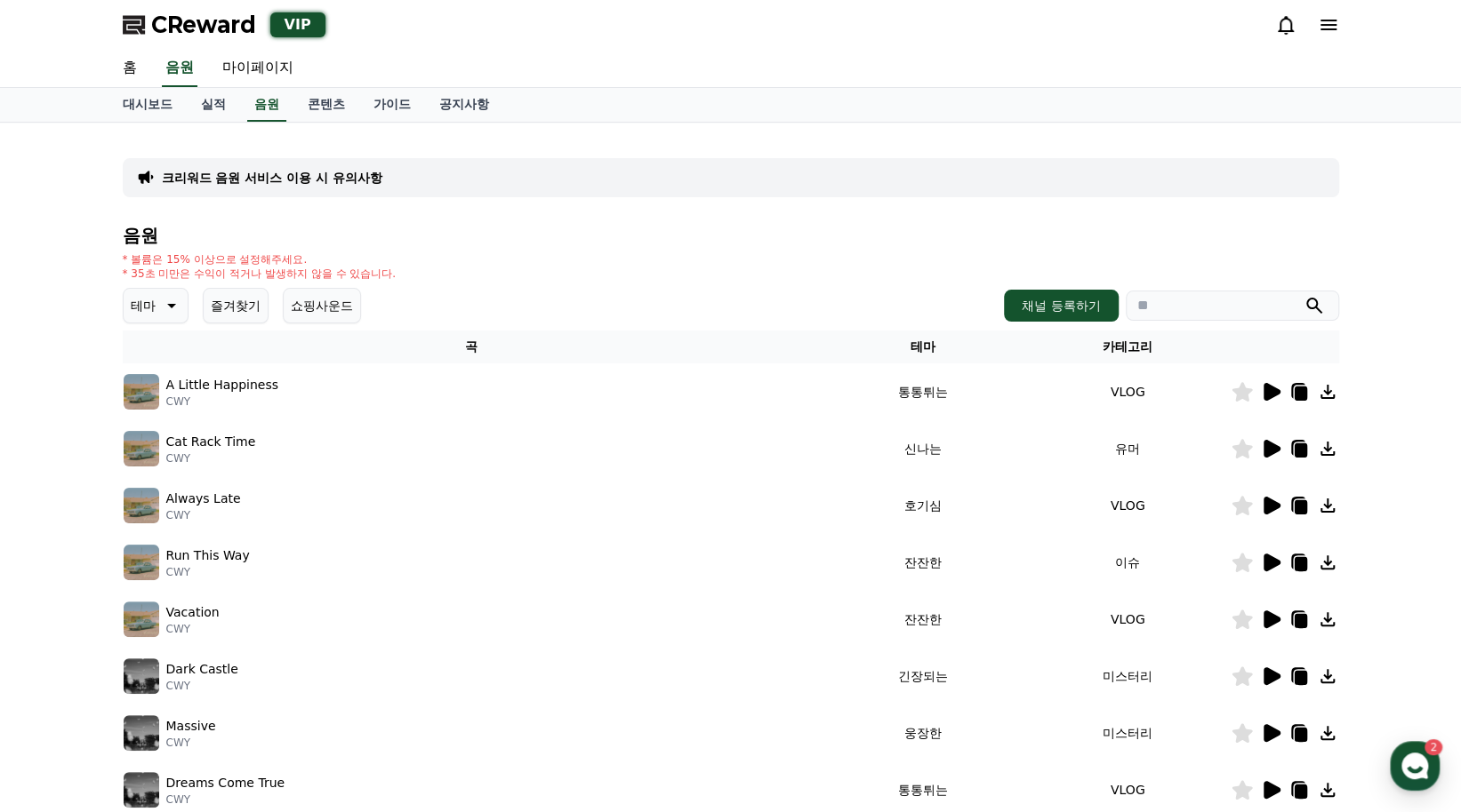
click at [248, 309] on button "즐겨찾기" at bounding box center [235, 305] width 66 height 35
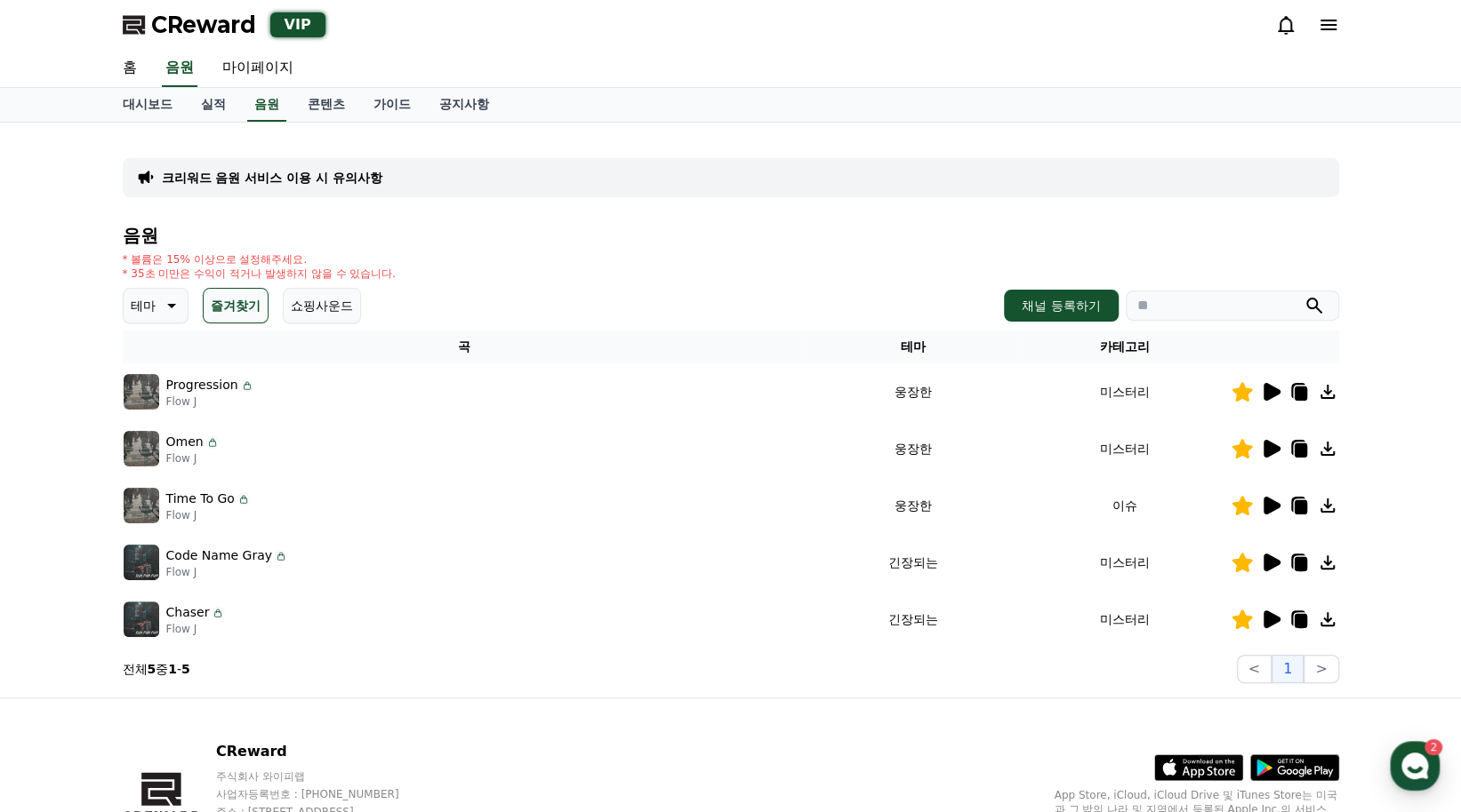
click at [1273, 393] on icon at bounding box center [1272, 392] width 17 height 18
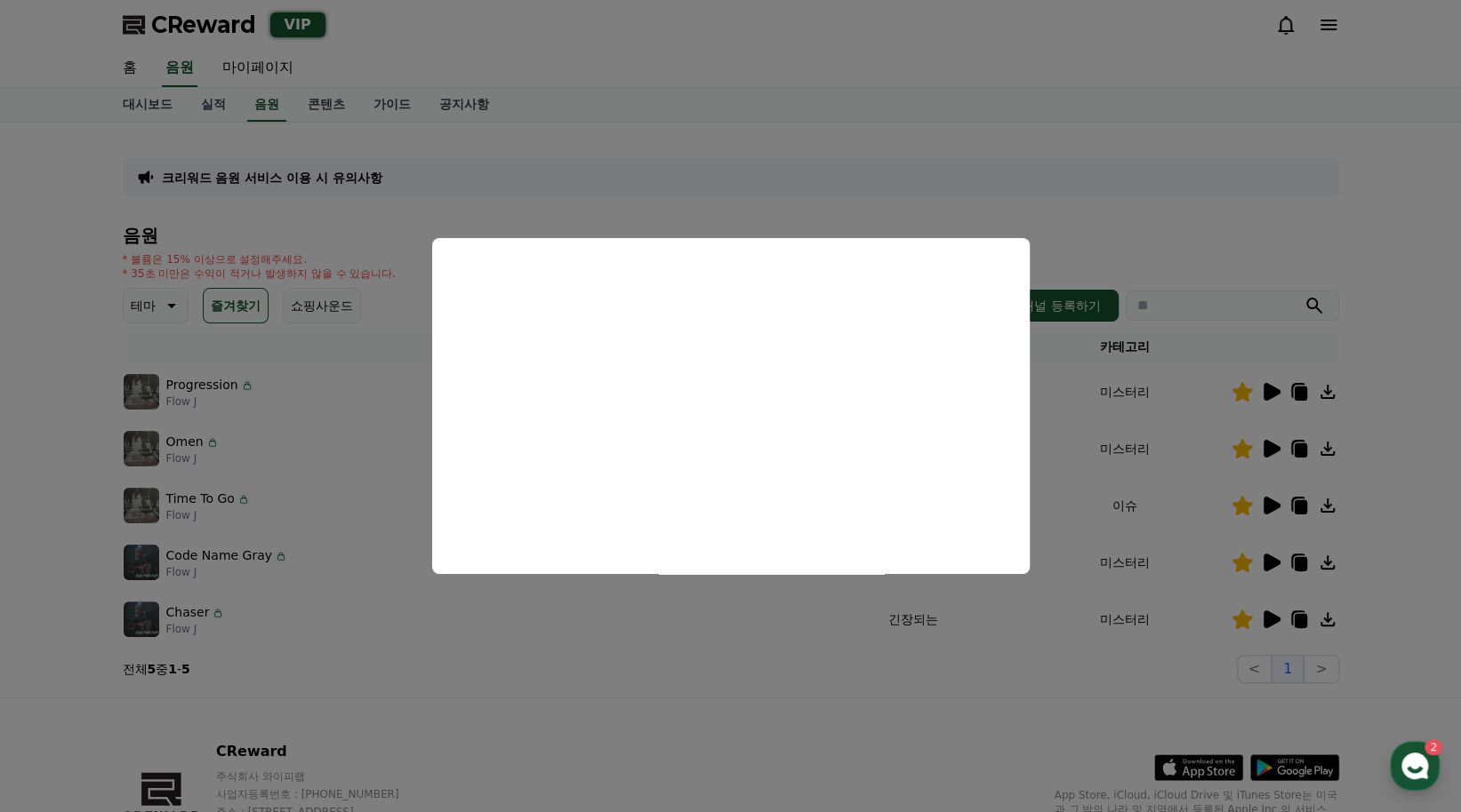
click at [653, 625] on button "close modal" at bounding box center [730, 406] width 1461 height 812
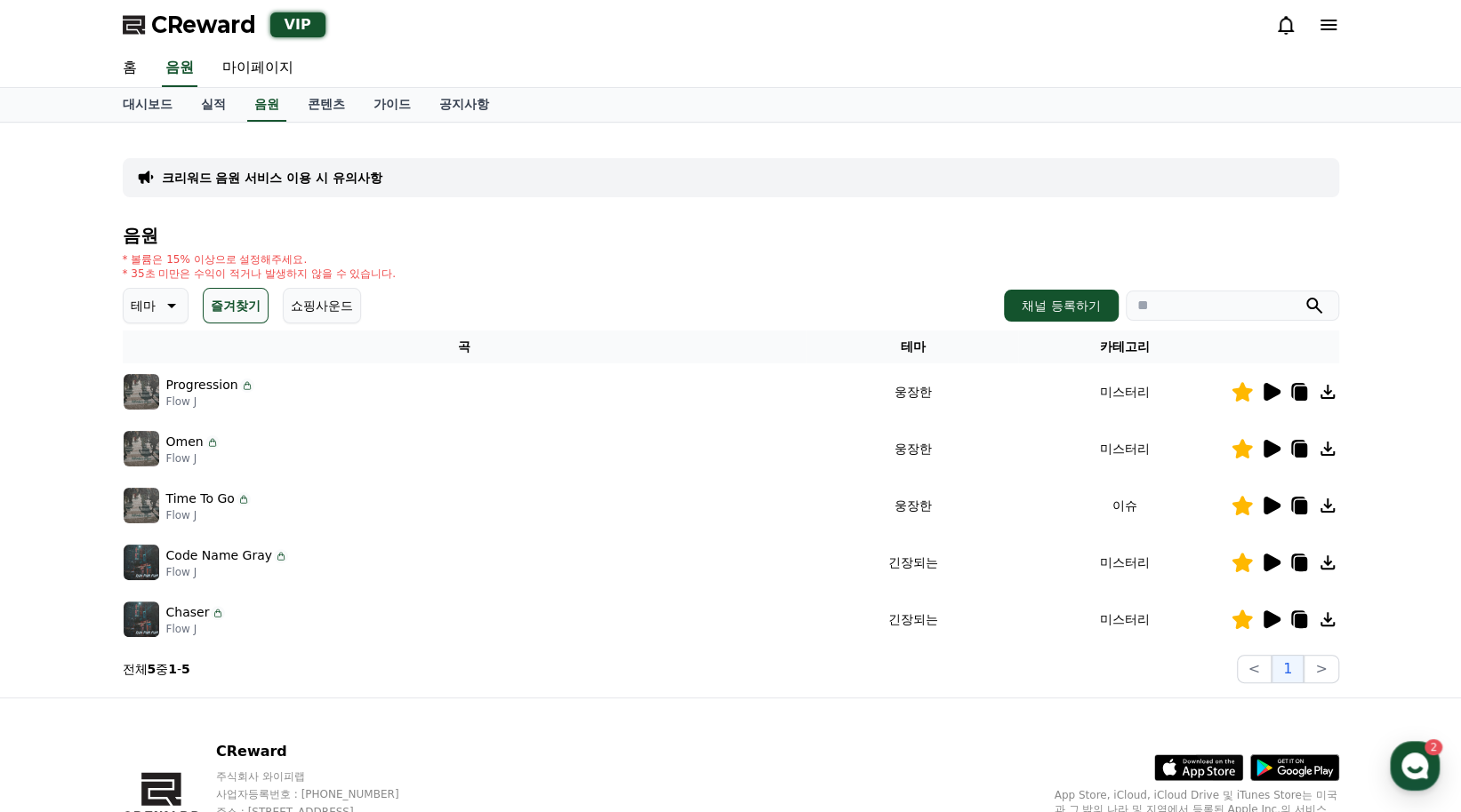
click at [1255, 566] on div at bounding box center [1285, 563] width 107 height 21
click at [1271, 561] on icon at bounding box center [1272, 563] width 17 height 18
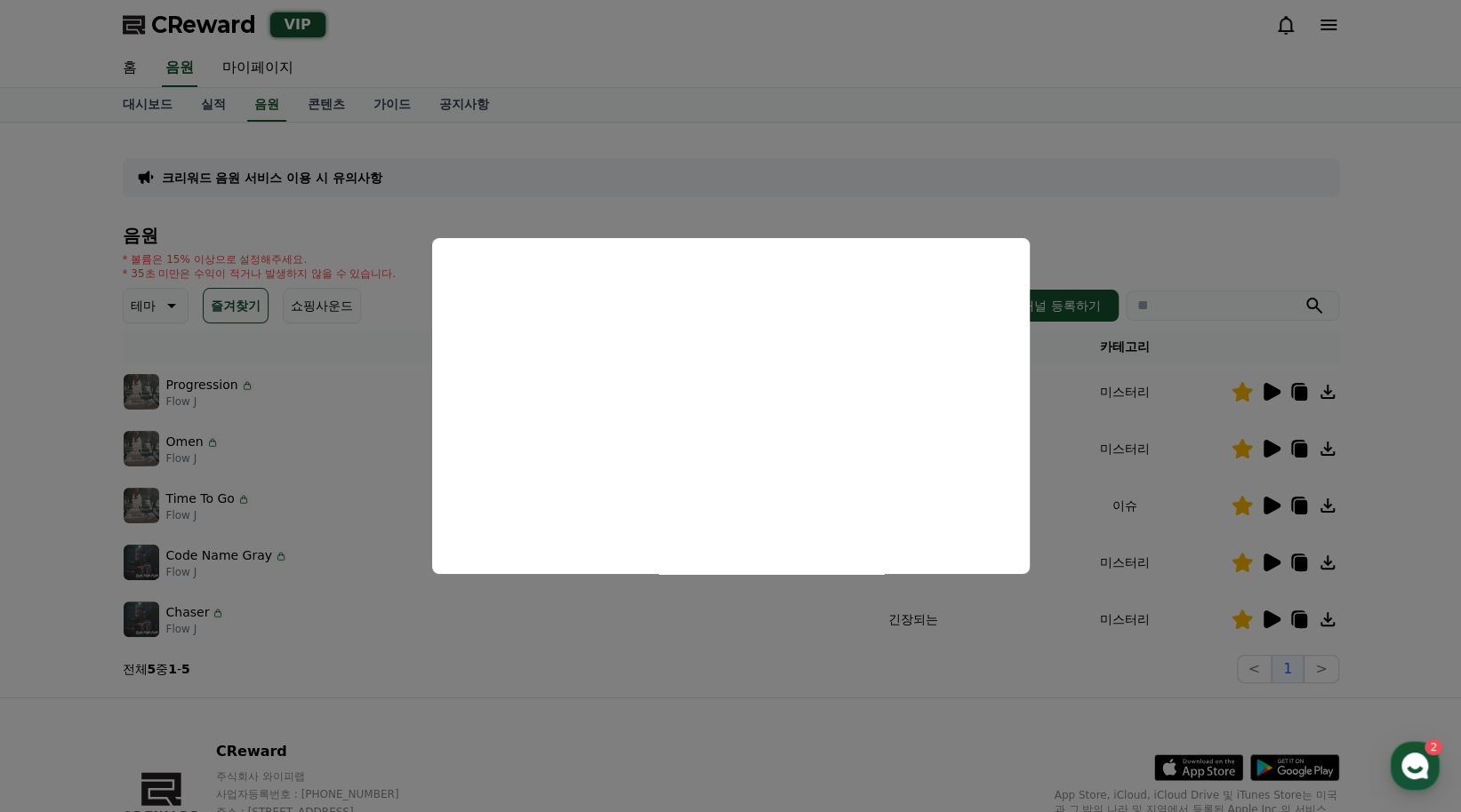
click at [479, 619] on button "close modal" at bounding box center [730, 406] width 1461 height 812
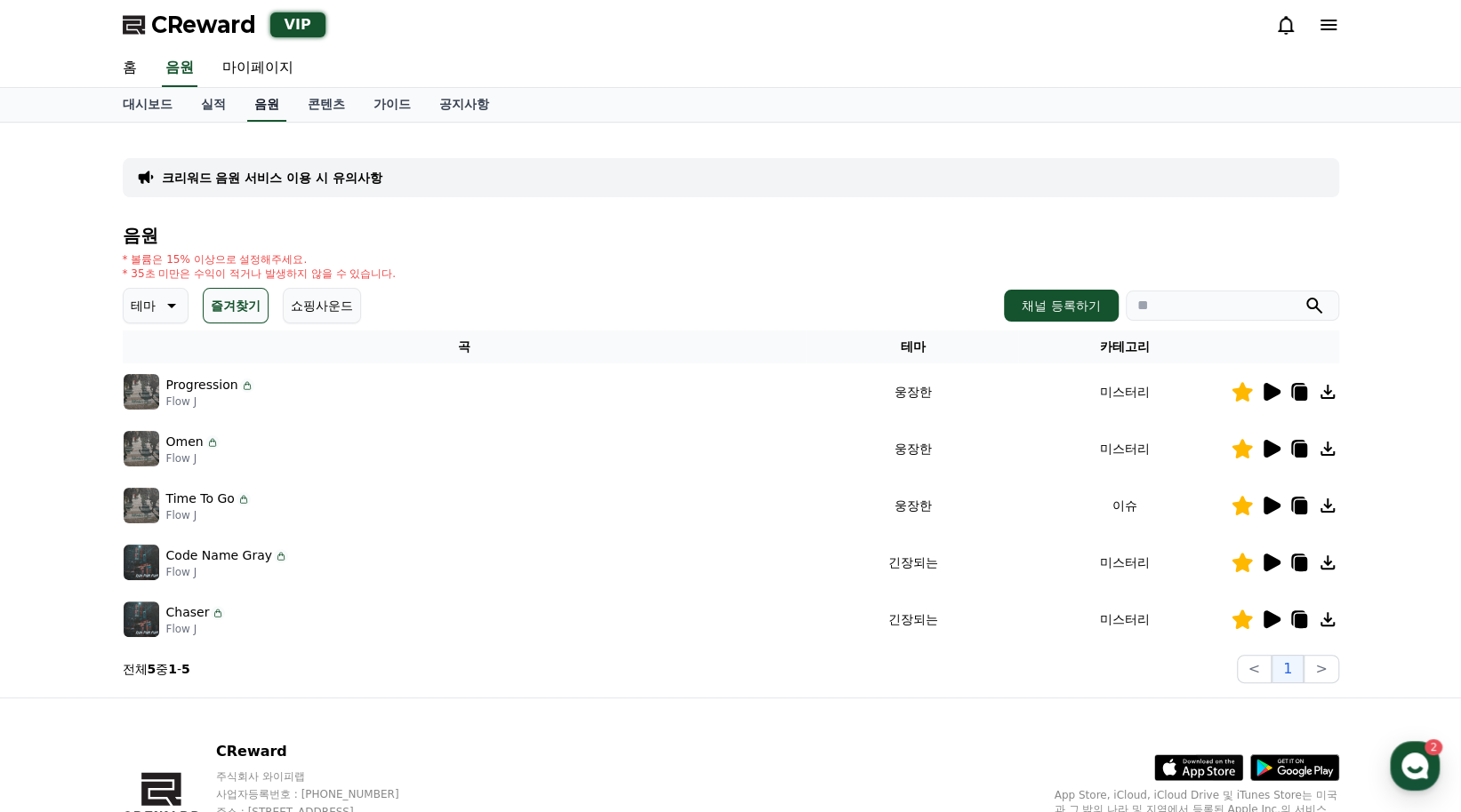
click at [269, 111] on link "음원" at bounding box center [267, 104] width 39 height 33
click at [275, 108] on link "음원" at bounding box center [267, 104] width 39 height 33
click at [211, 109] on link "실적" at bounding box center [213, 104] width 54 height 33
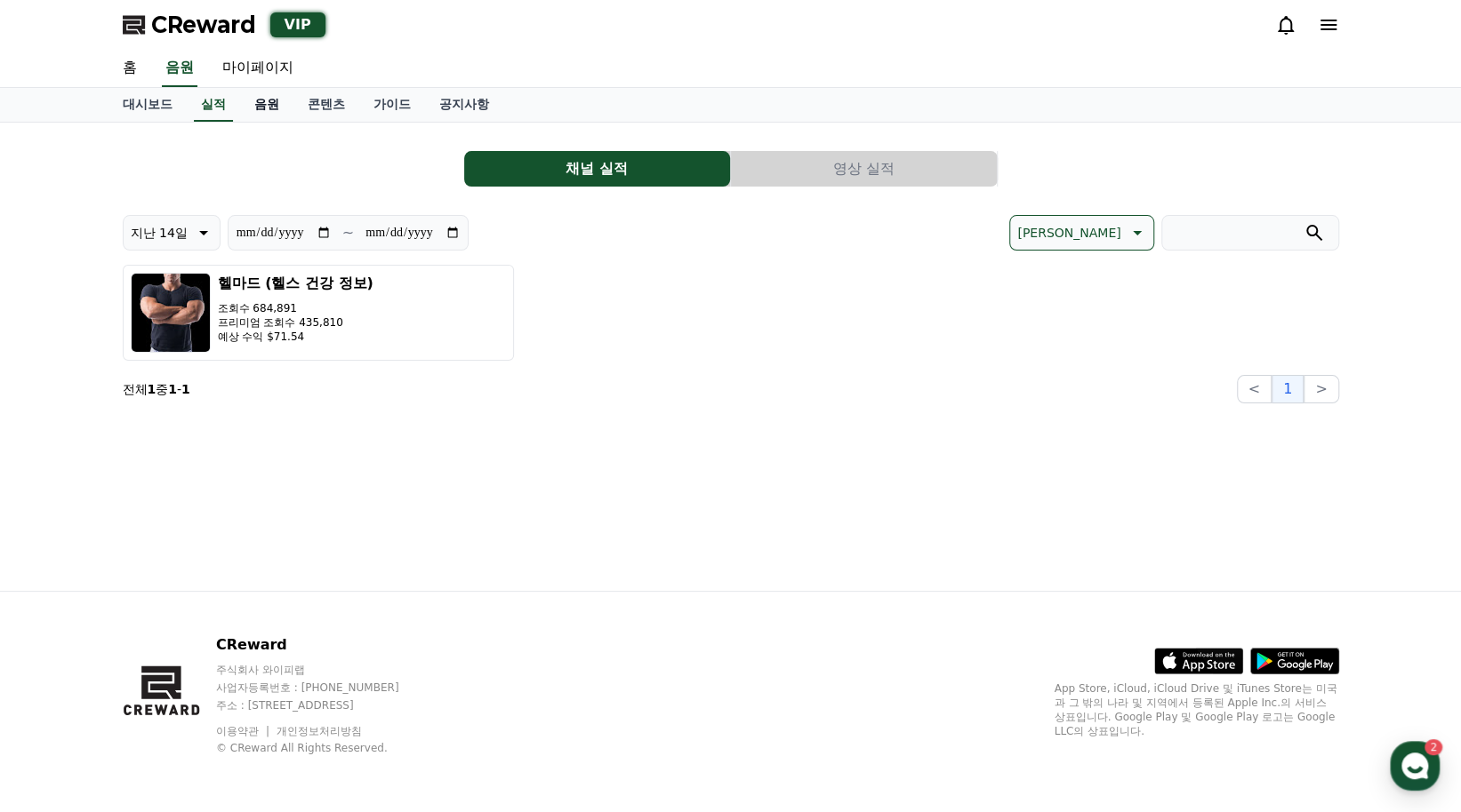
click at [265, 108] on link "음원" at bounding box center [267, 104] width 54 height 33
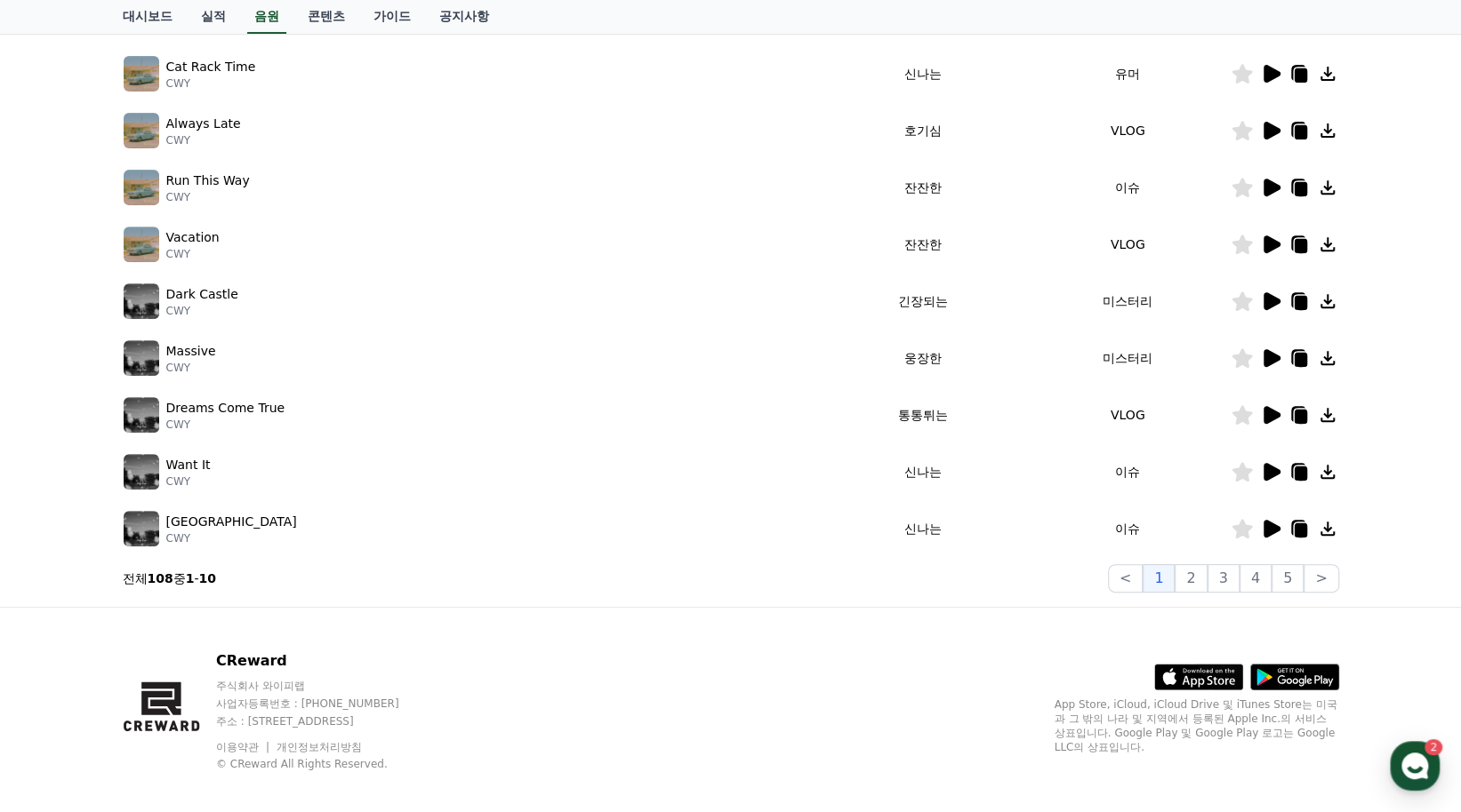
scroll to position [390, 0]
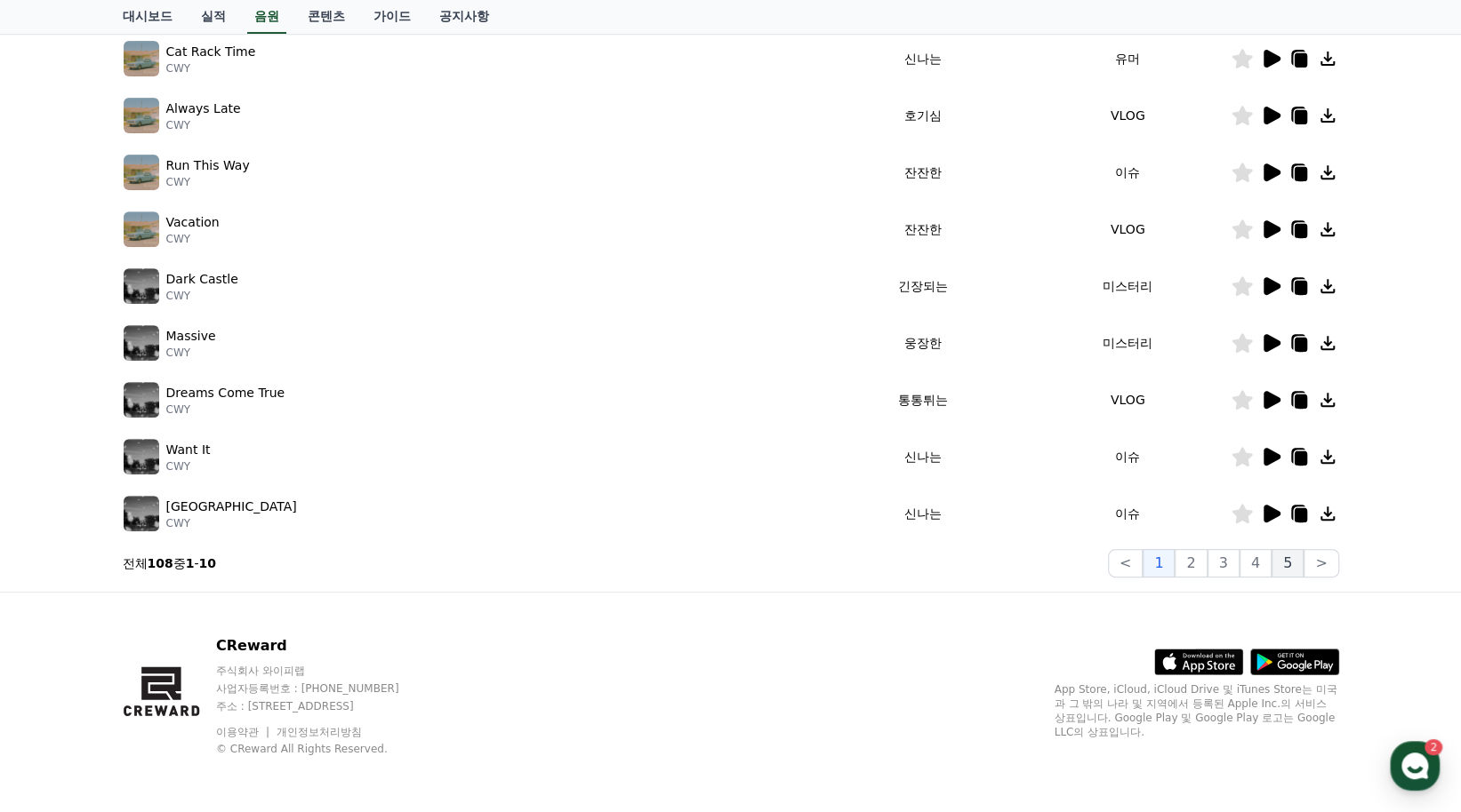
click at [1296, 570] on button "5" at bounding box center [1286, 564] width 32 height 29
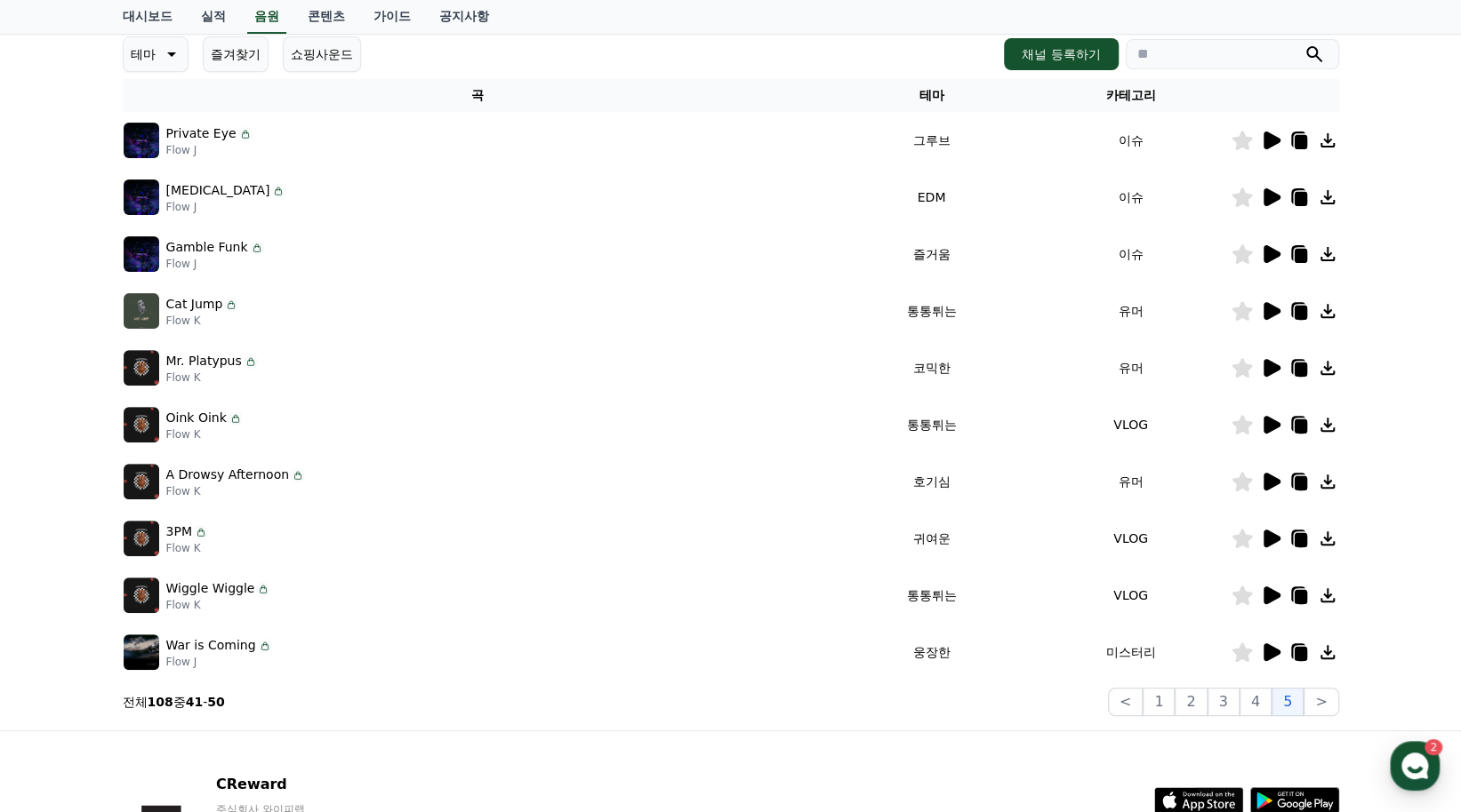
scroll to position [212, 0]
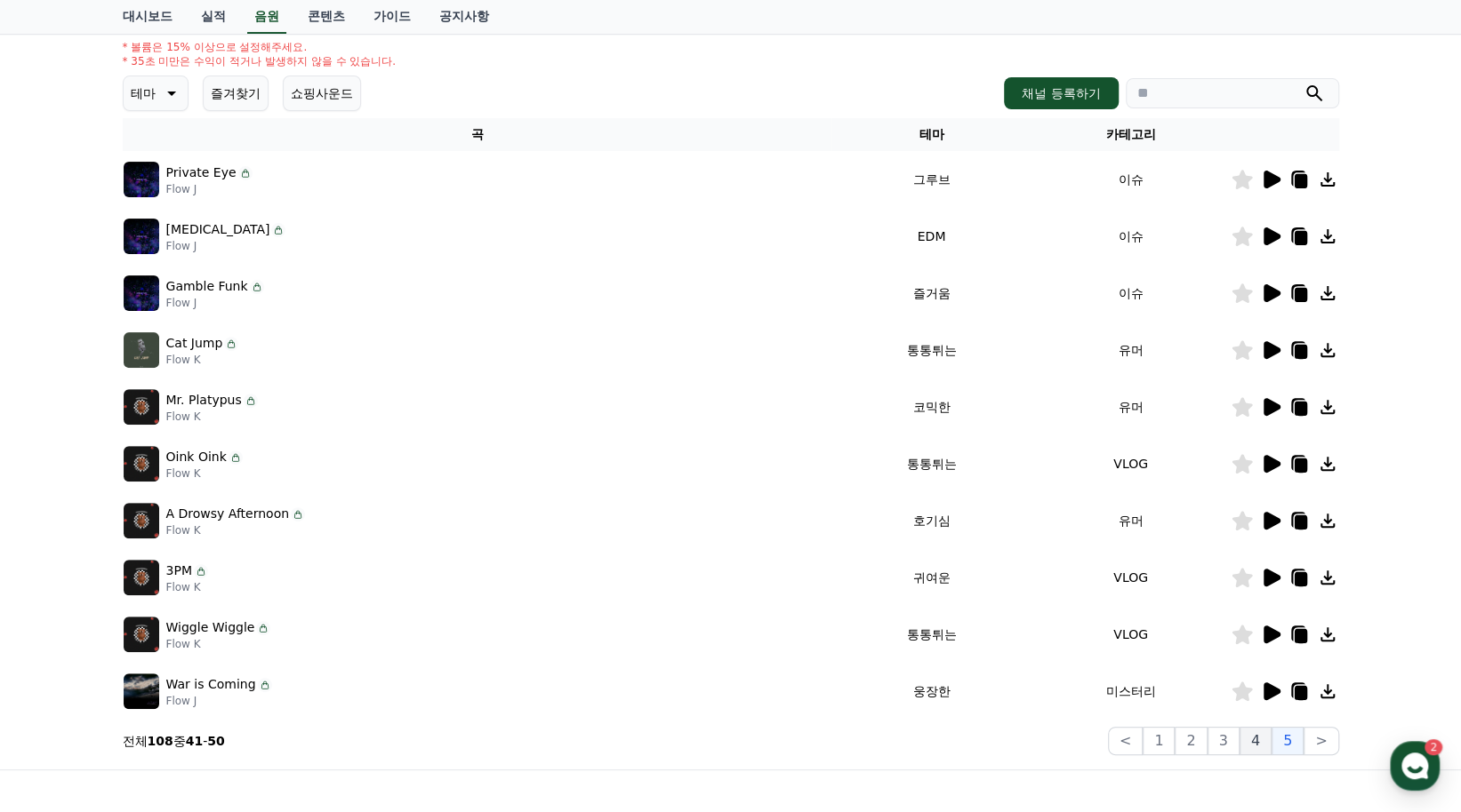
click at [1262, 747] on button "4" at bounding box center [1255, 741] width 32 height 29
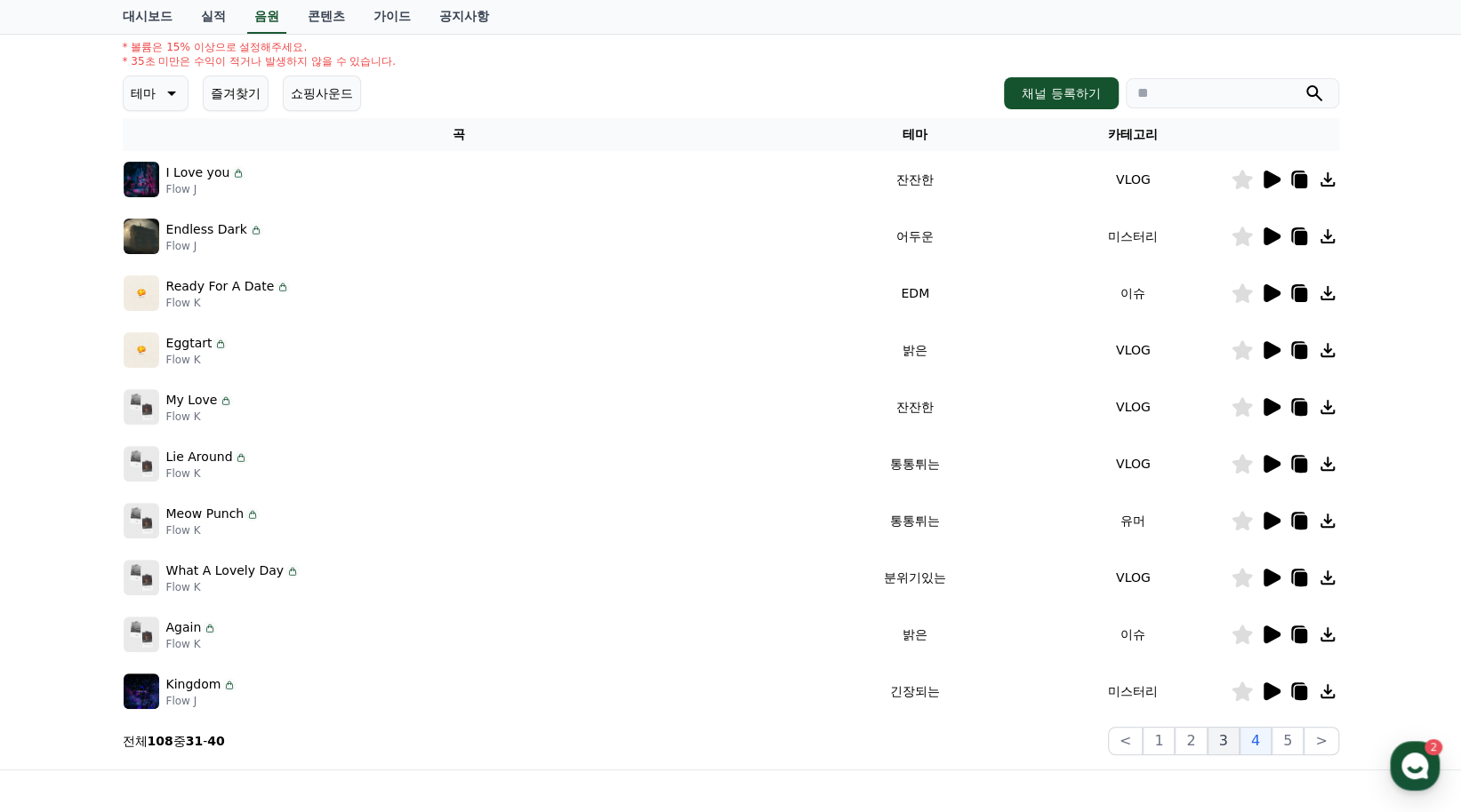
click at [1228, 742] on button "3" at bounding box center [1222, 741] width 32 height 29
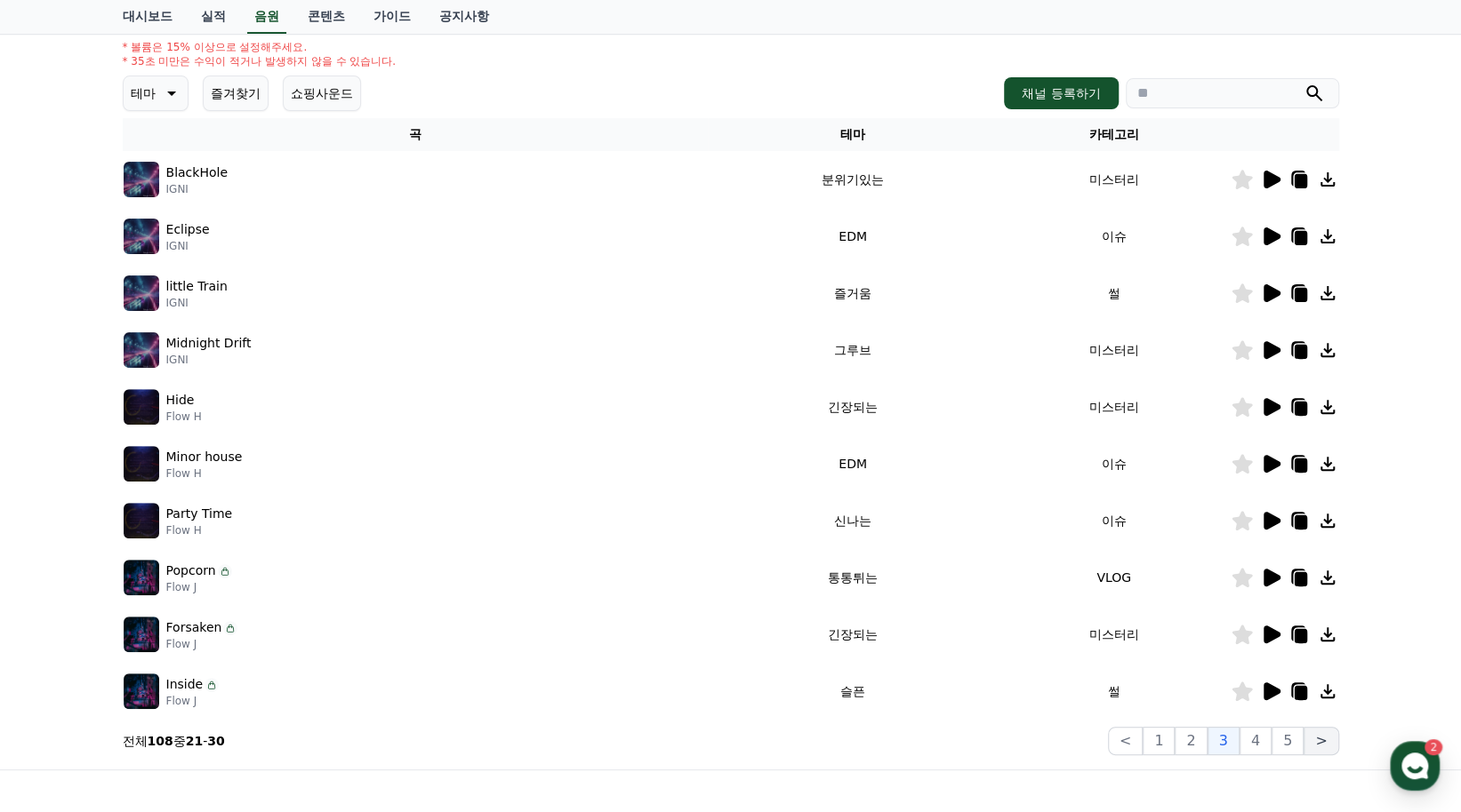
click at [1322, 740] on button ">" at bounding box center [1321, 741] width 34 height 29
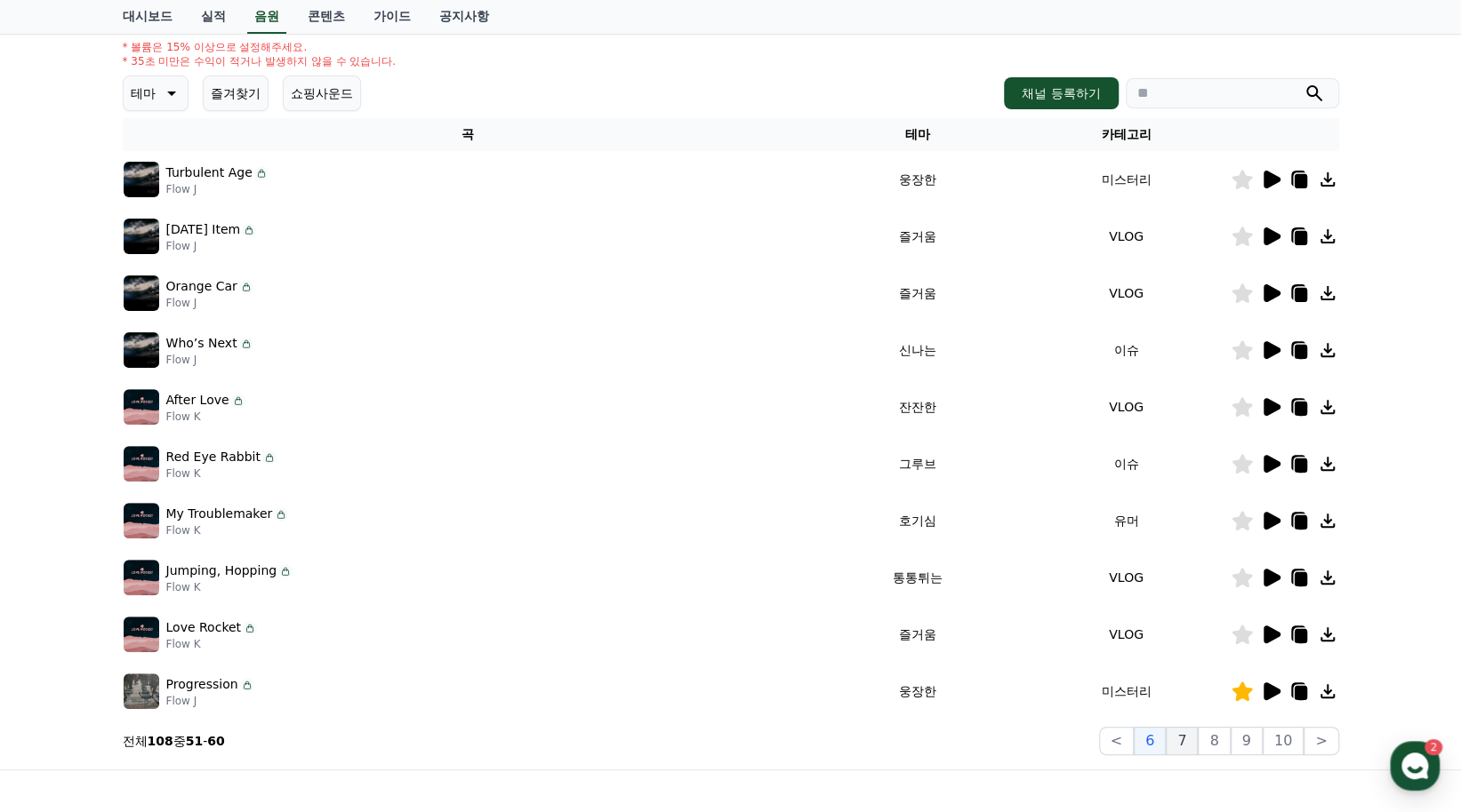
click at [1194, 742] on button "7" at bounding box center [1181, 741] width 32 height 29
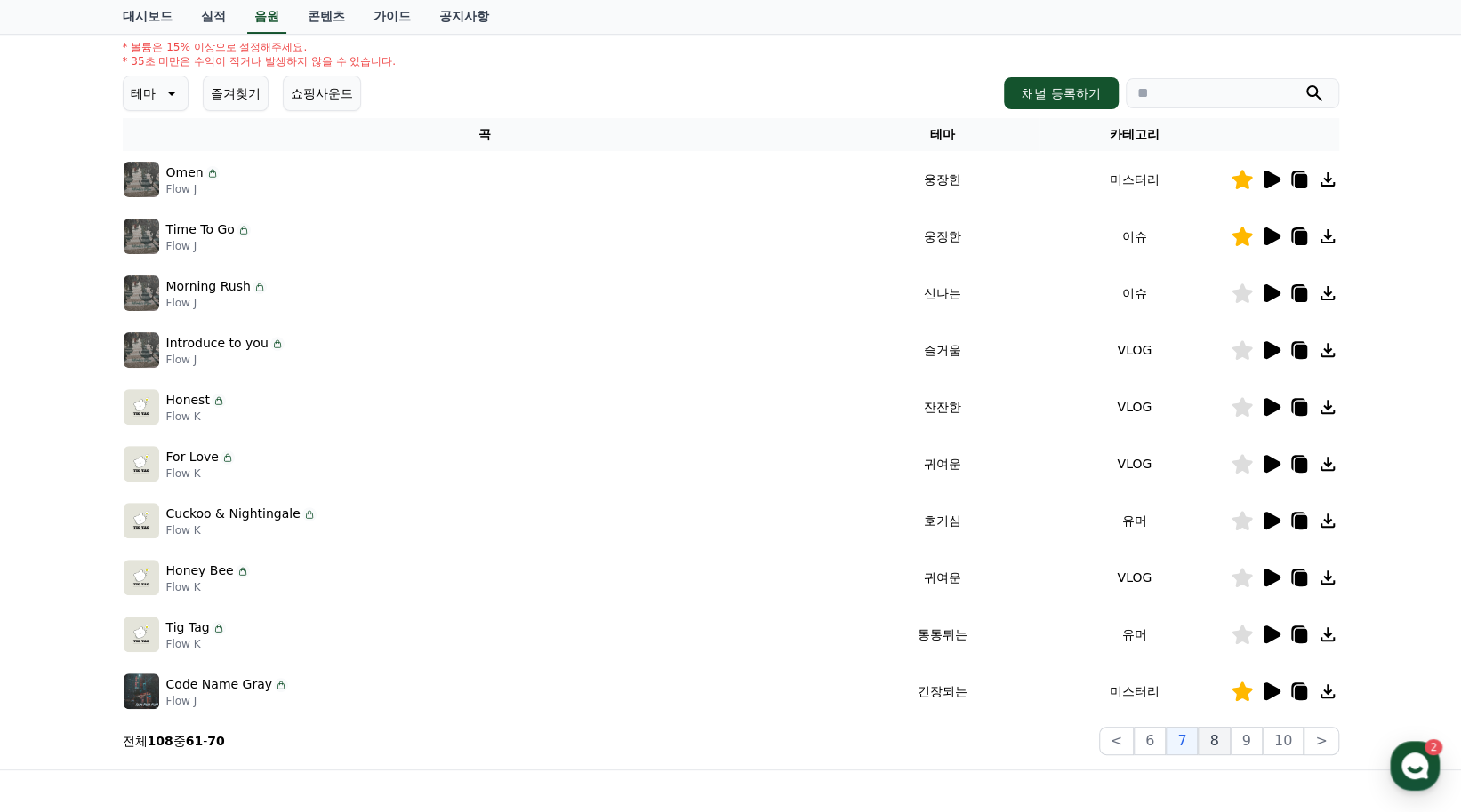
click at [1220, 743] on button "8" at bounding box center [1213, 741] width 32 height 29
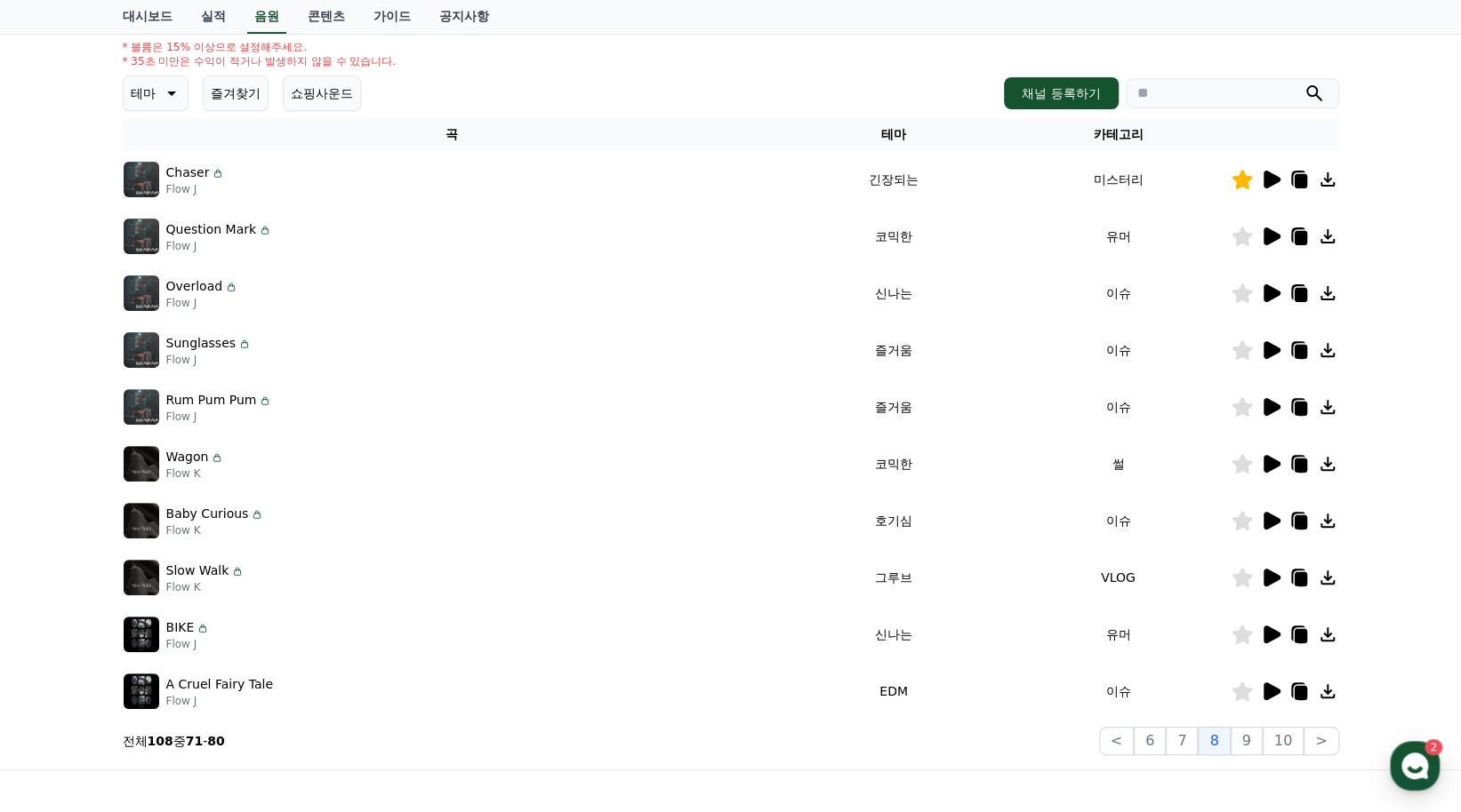
click at [1257, 288] on div at bounding box center [1285, 293] width 107 height 21
click at [1271, 294] on icon at bounding box center [1272, 293] width 17 height 18
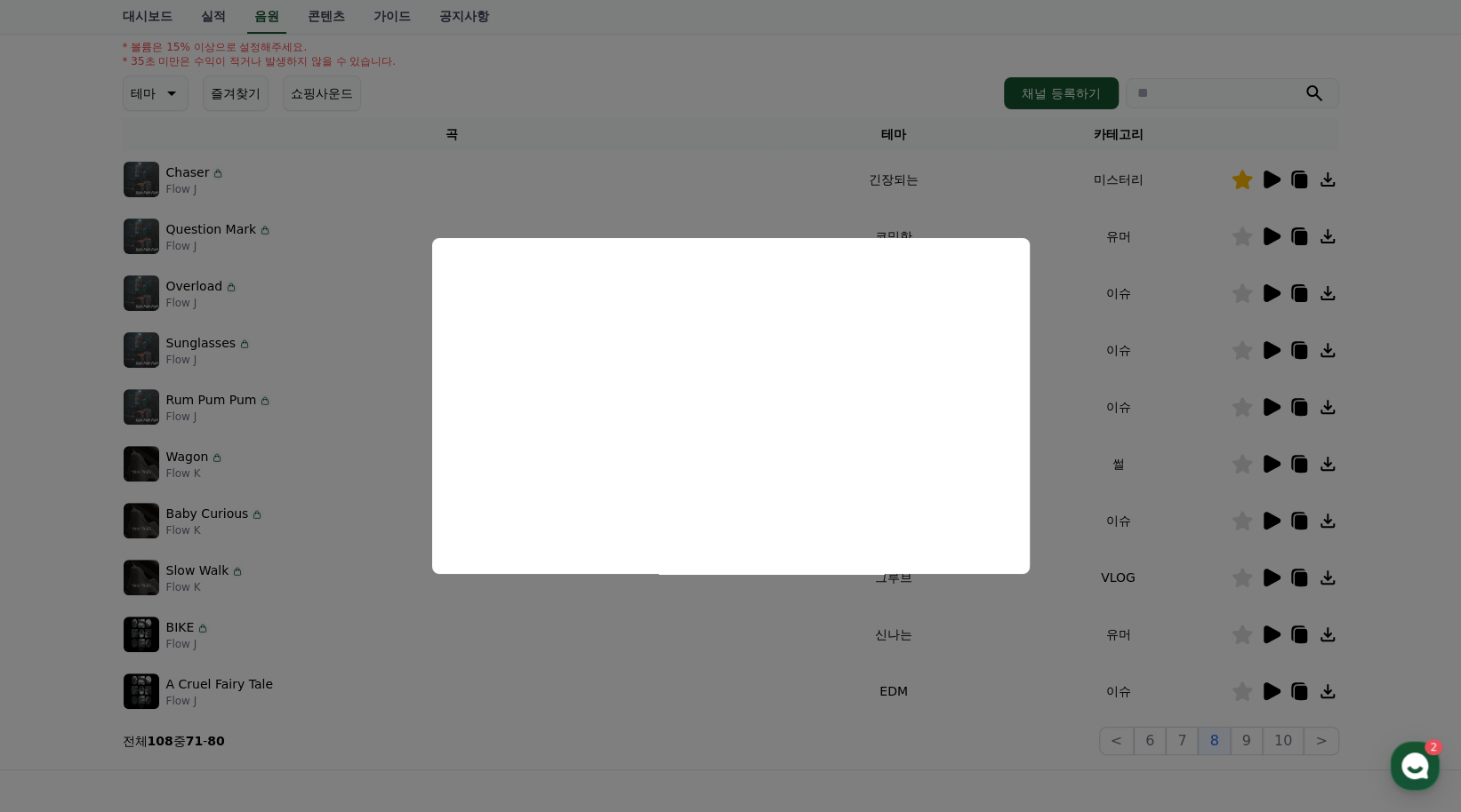
click at [763, 662] on button "close modal" at bounding box center [730, 406] width 1461 height 812
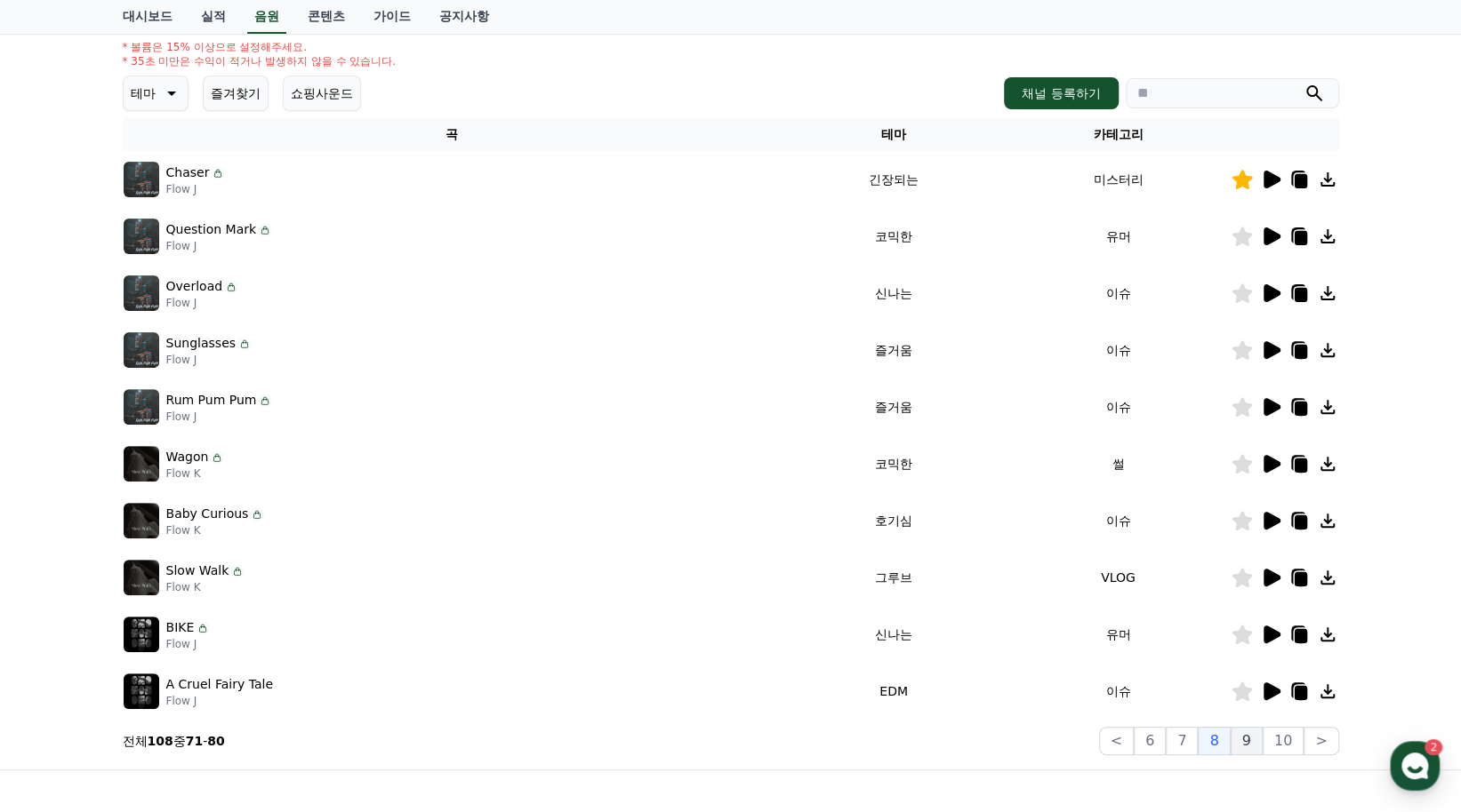
click at [1245, 745] on button "9" at bounding box center [1246, 741] width 32 height 29
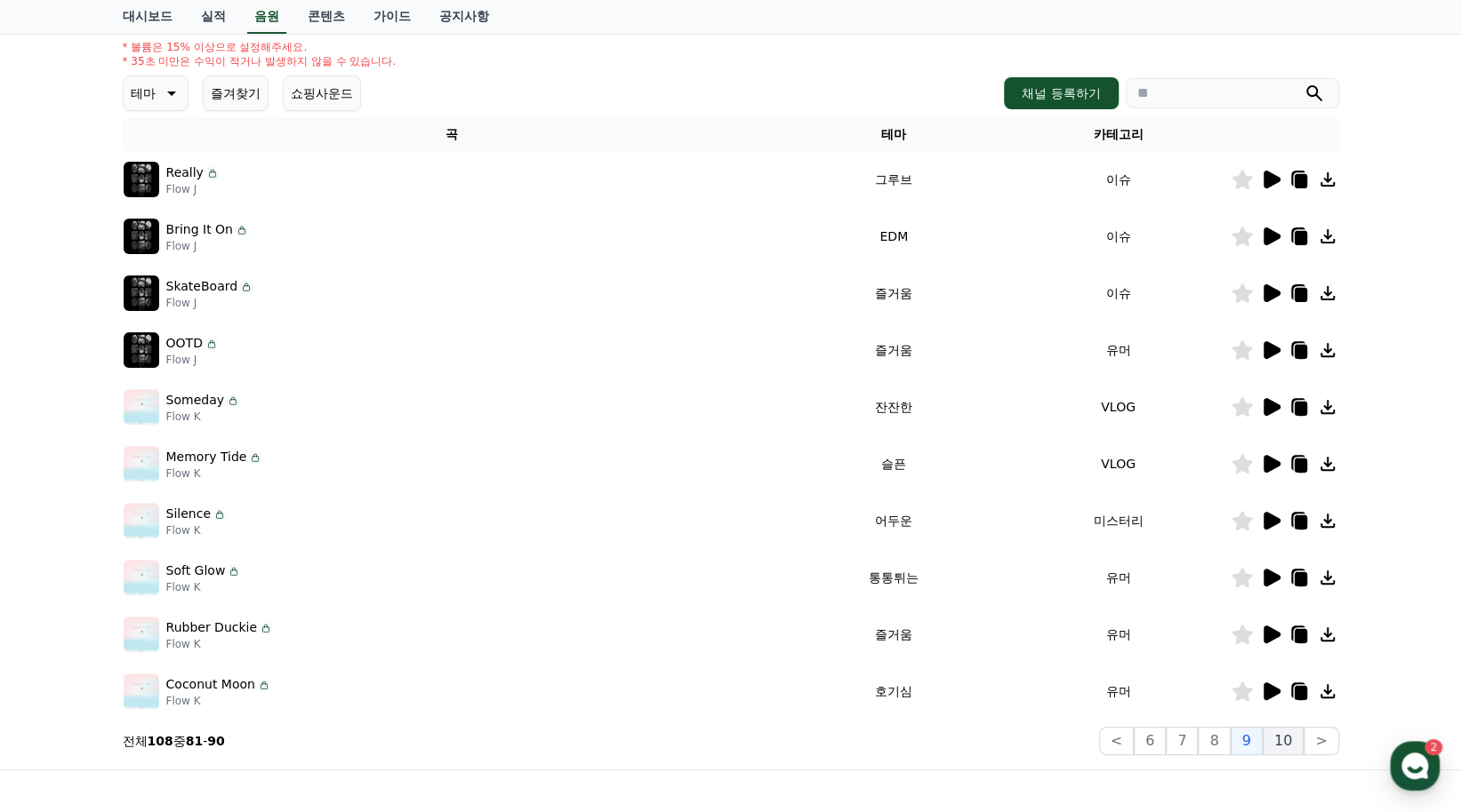
click at [1279, 742] on button "10" at bounding box center [1282, 741] width 41 height 29
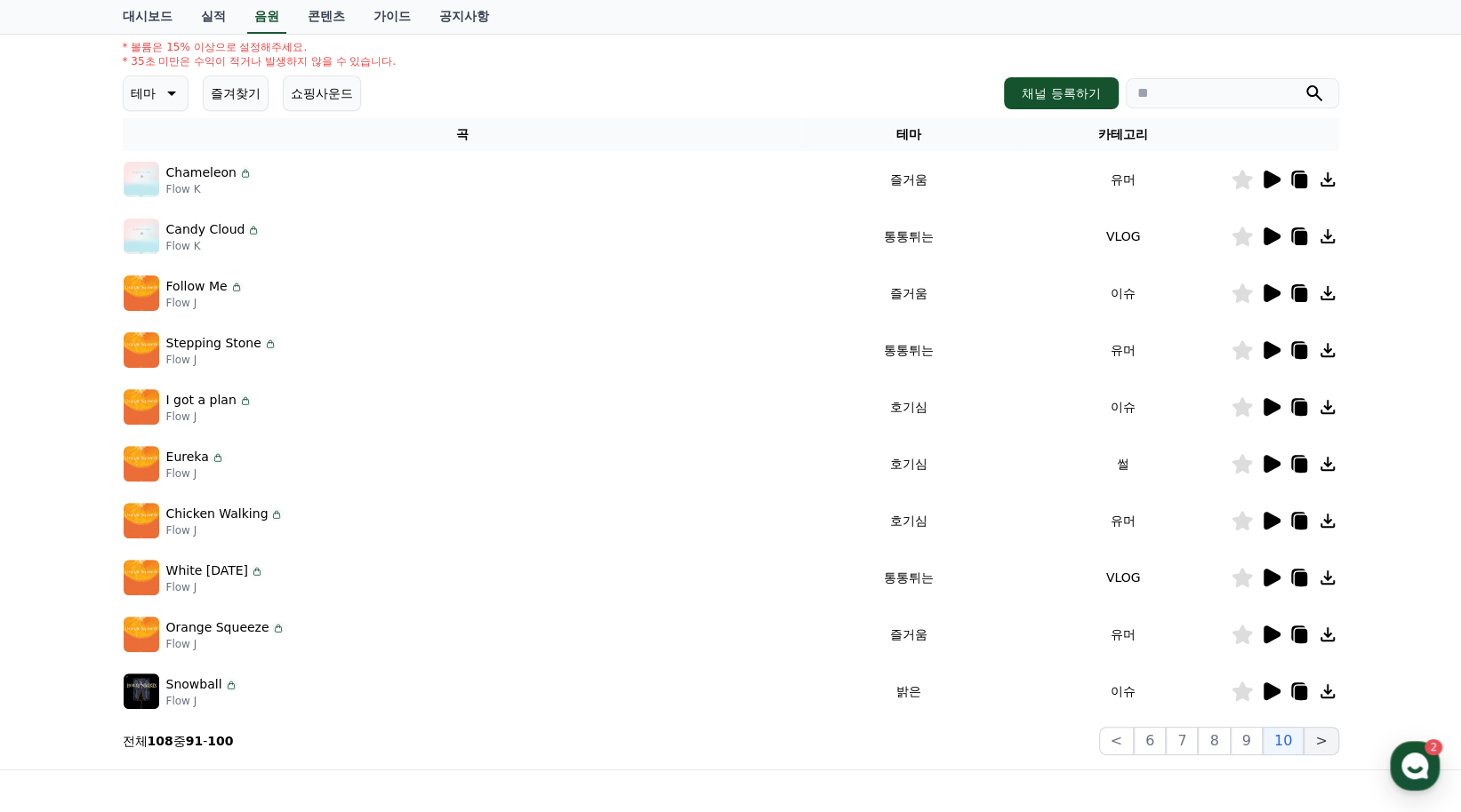
click at [1327, 738] on button ">" at bounding box center [1321, 741] width 34 height 29
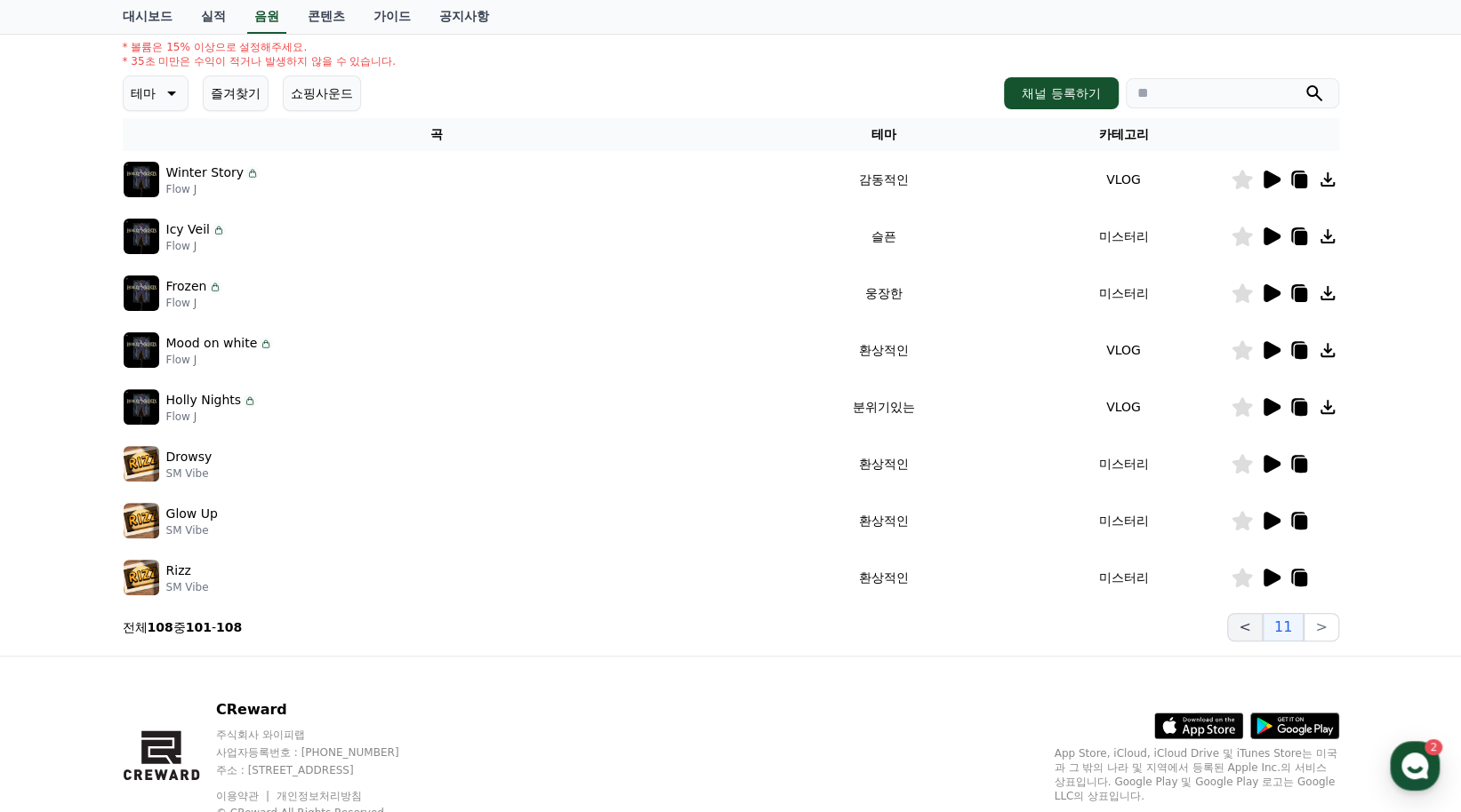
click at [1254, 631] on button "<" at bounding box center [1244, 628] width 34 height 29
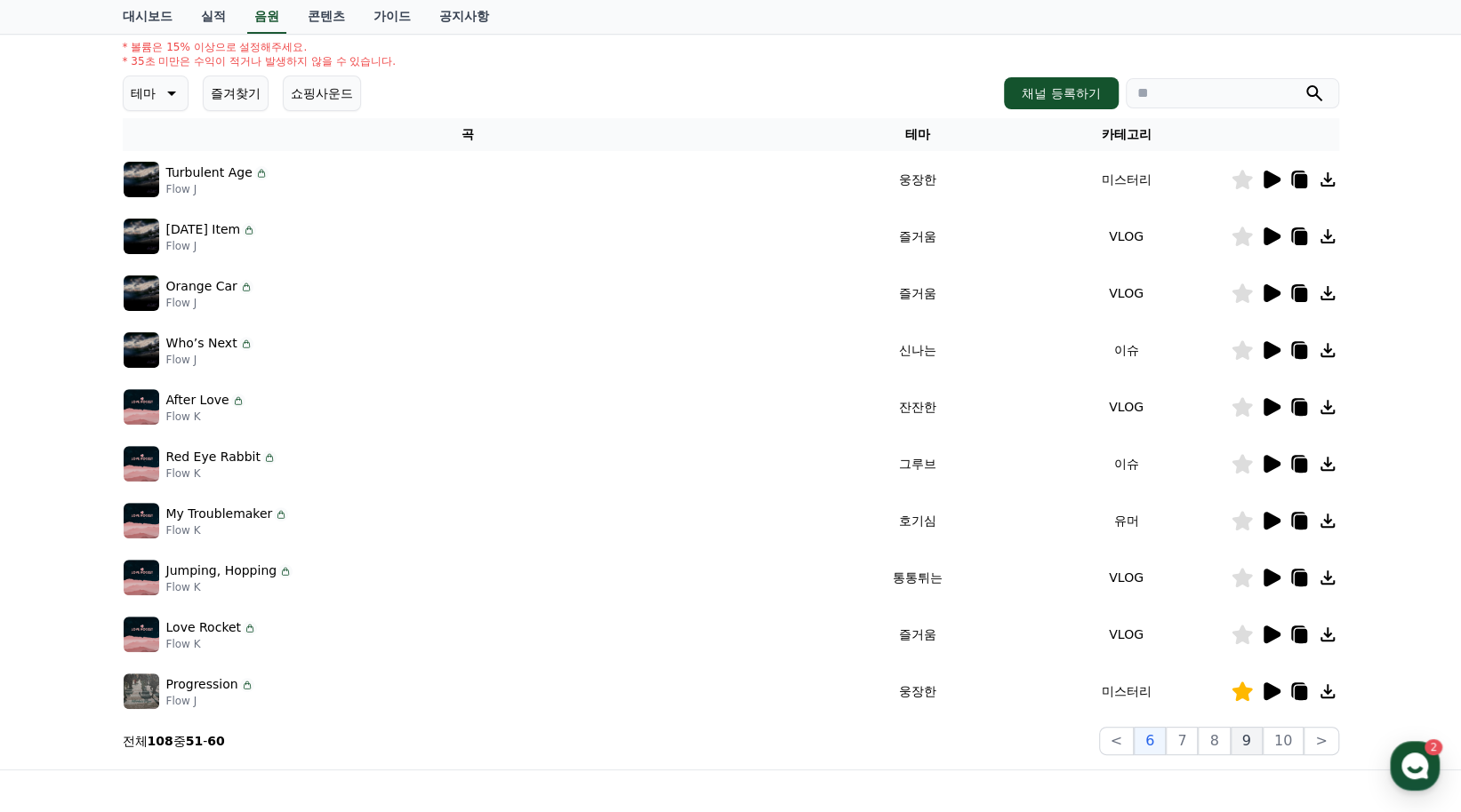
click at [1262, 746] on button "9" at bounding box center [1246, 741] width 32 height 29
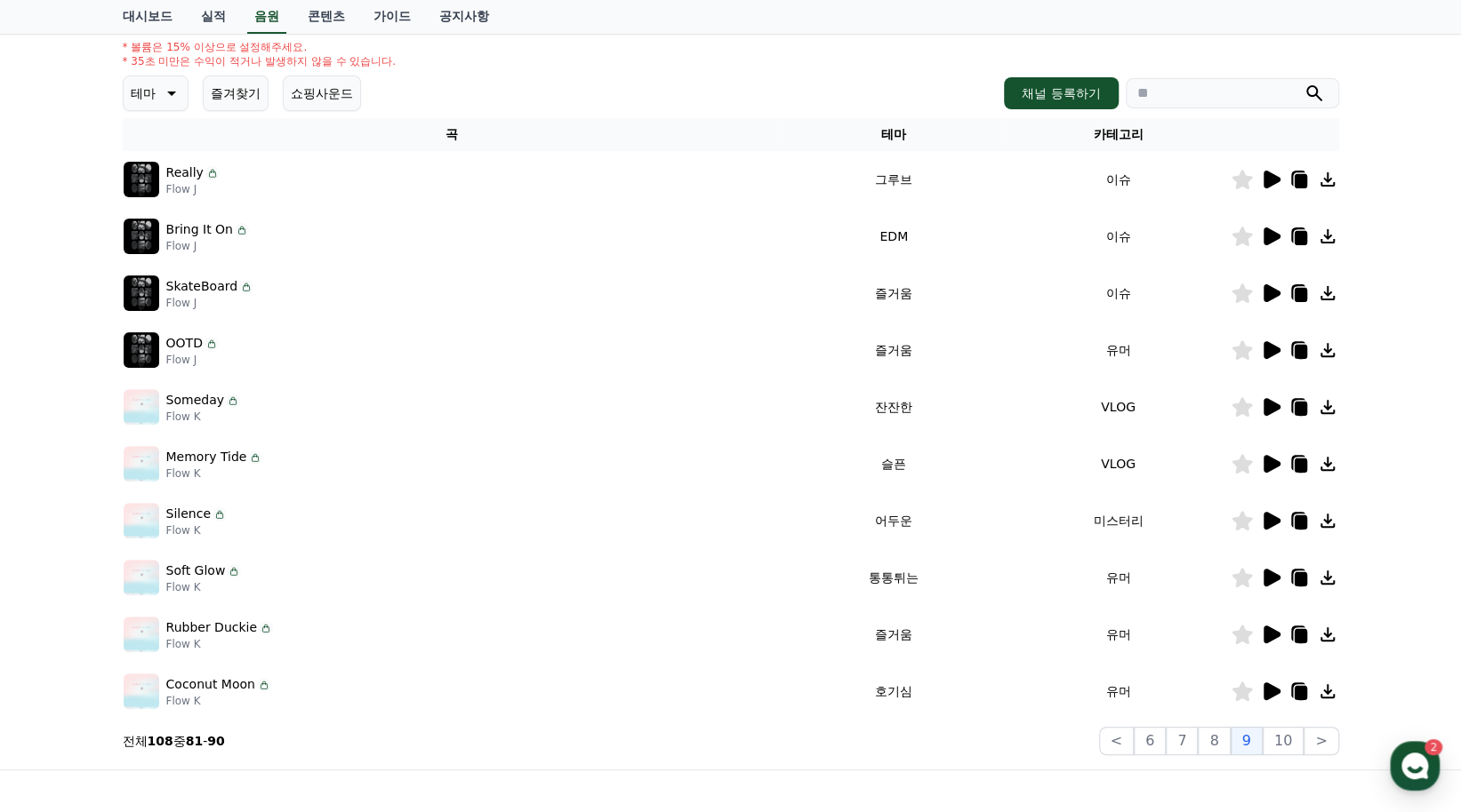
click at [1266, 228] on icon at bounding box center [1272, 236] width 17 height 18
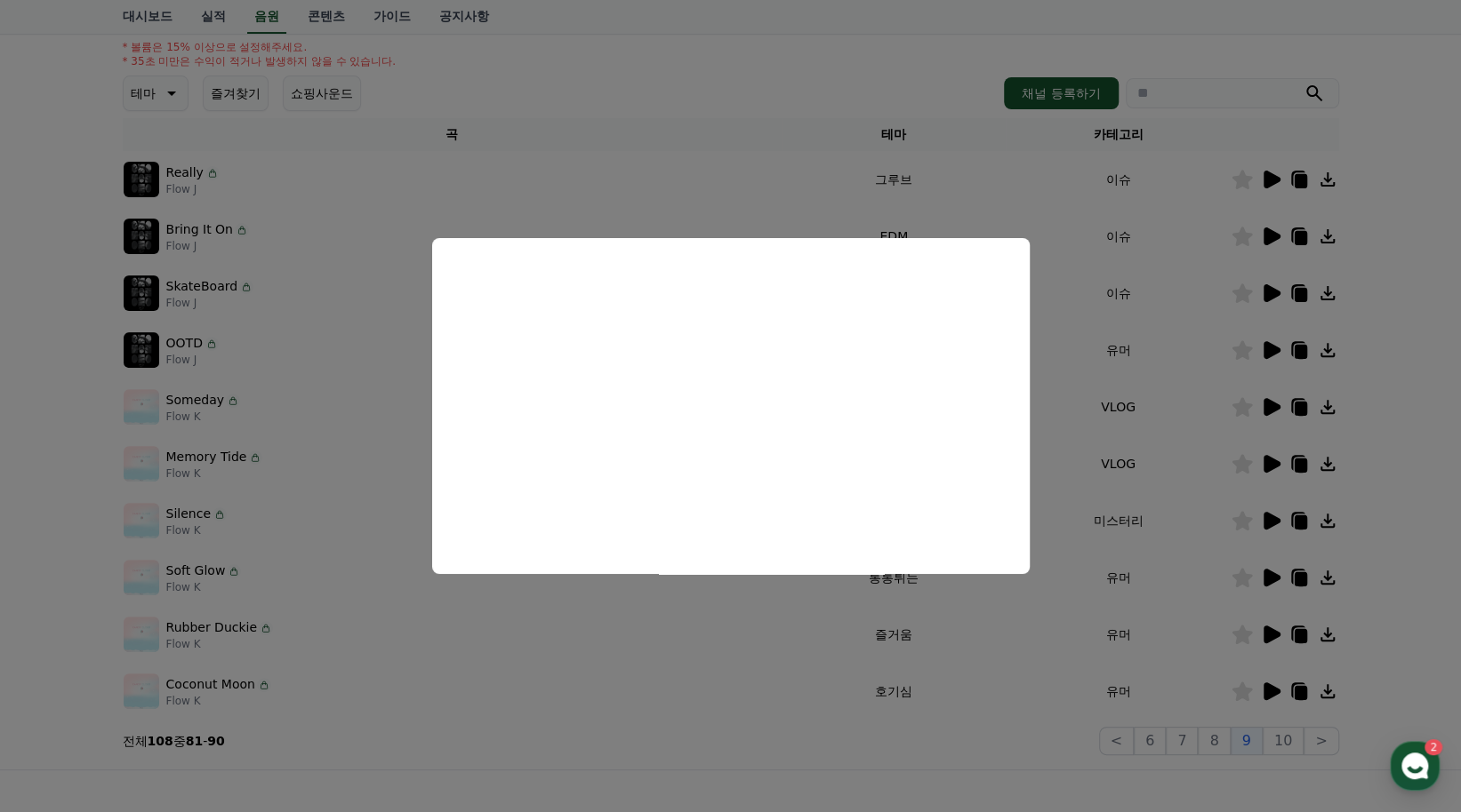
click at [561, 664] on button "close modal" at bounding box center [730, 406] width 1461 height 812
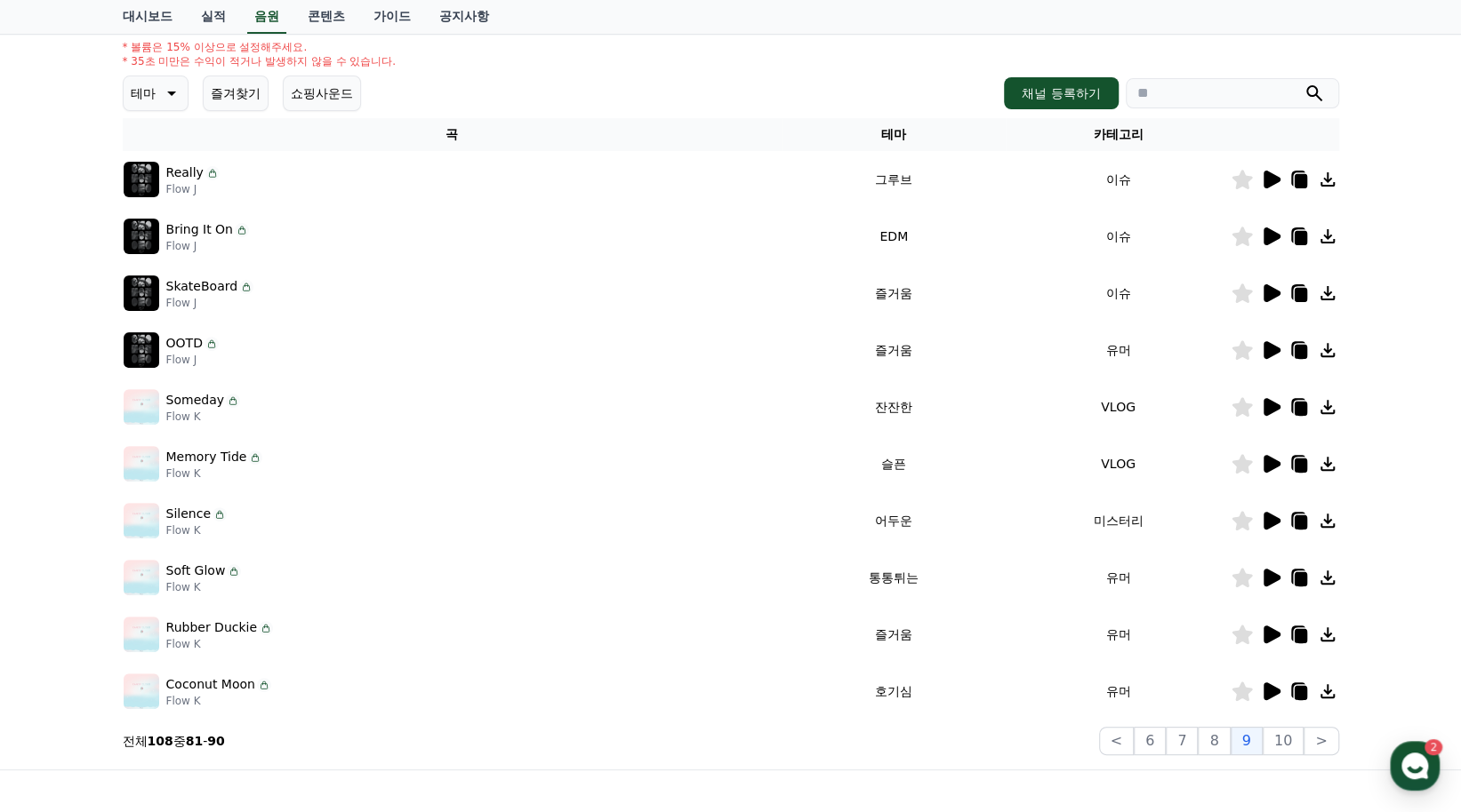
click at [1241, 243] on icon at bounding box center [1242, 236] width 21 height 19
click at [1272, 298] on icon at bounding box center [1272, 293] width 17 height 18
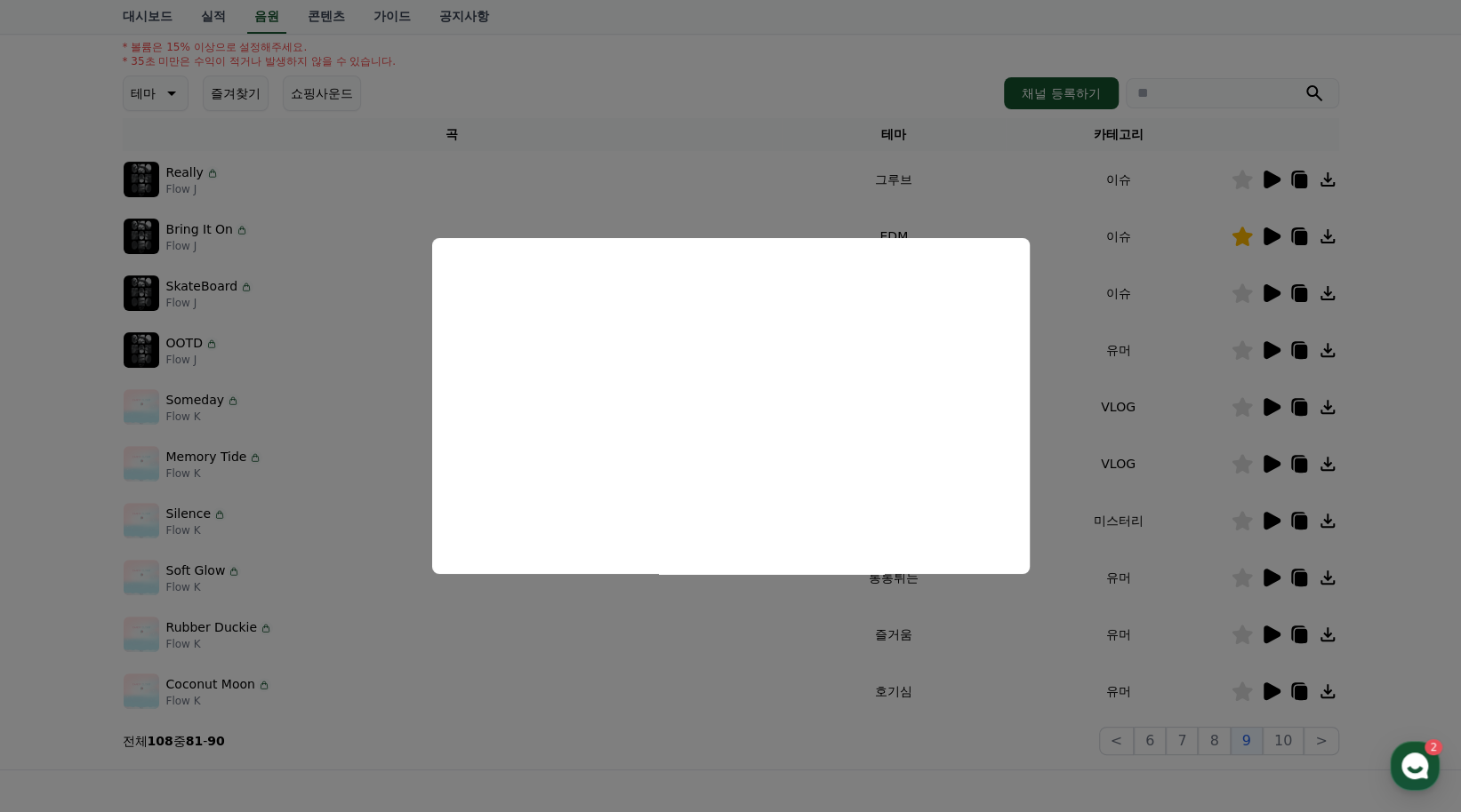
click at [764, 673] on button "close modal" at bounding box center [730, 406] width 1461 height 812
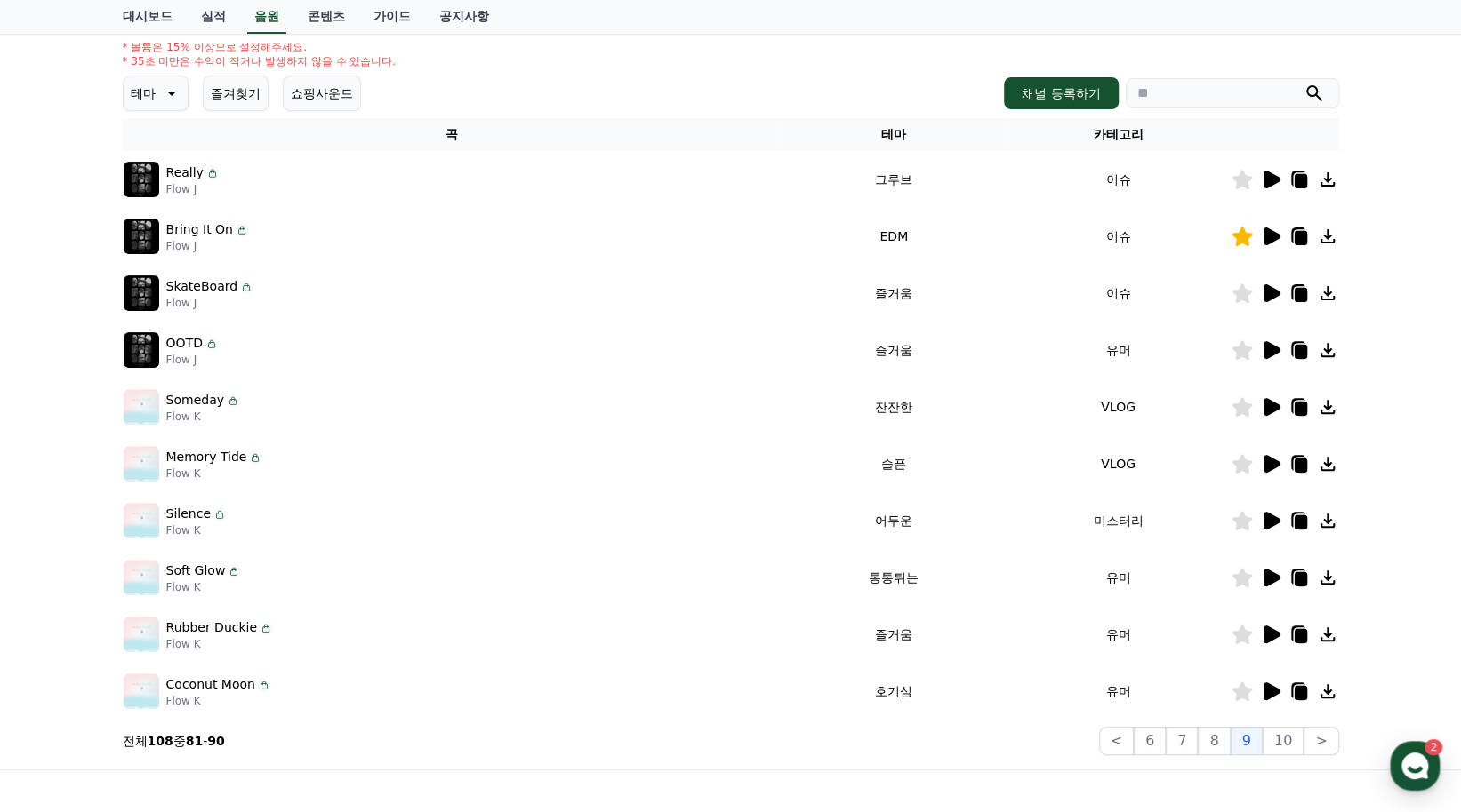
click at [1241, 291] on icon at bounding box center [1241, 293] width 20 height 19
click at [1230, 743] on button "8" at bounding box center [1213, 741] width 32 height 29
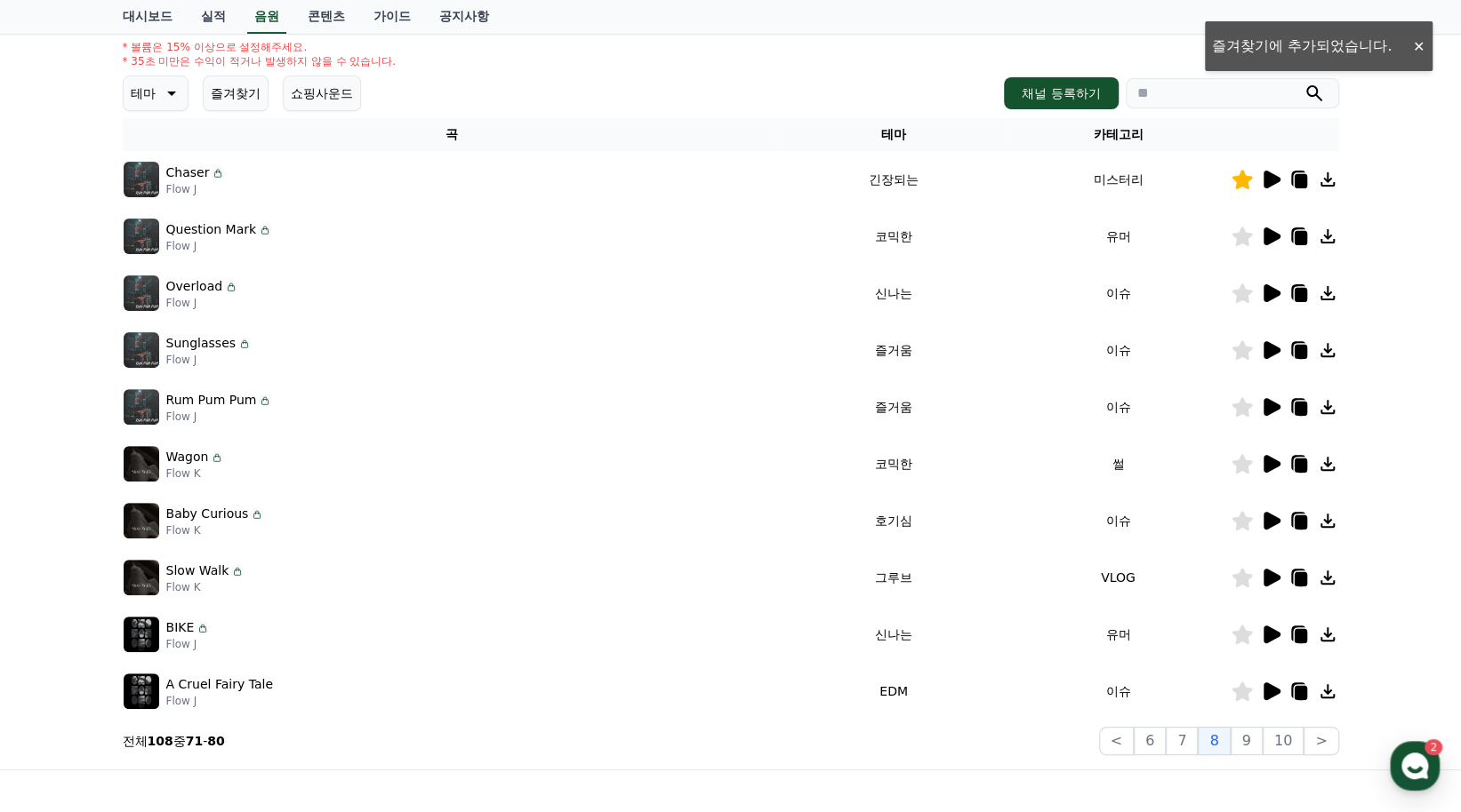
click at [1271, 177] on icon at bounding box center [1272, 180] width 17 height 18
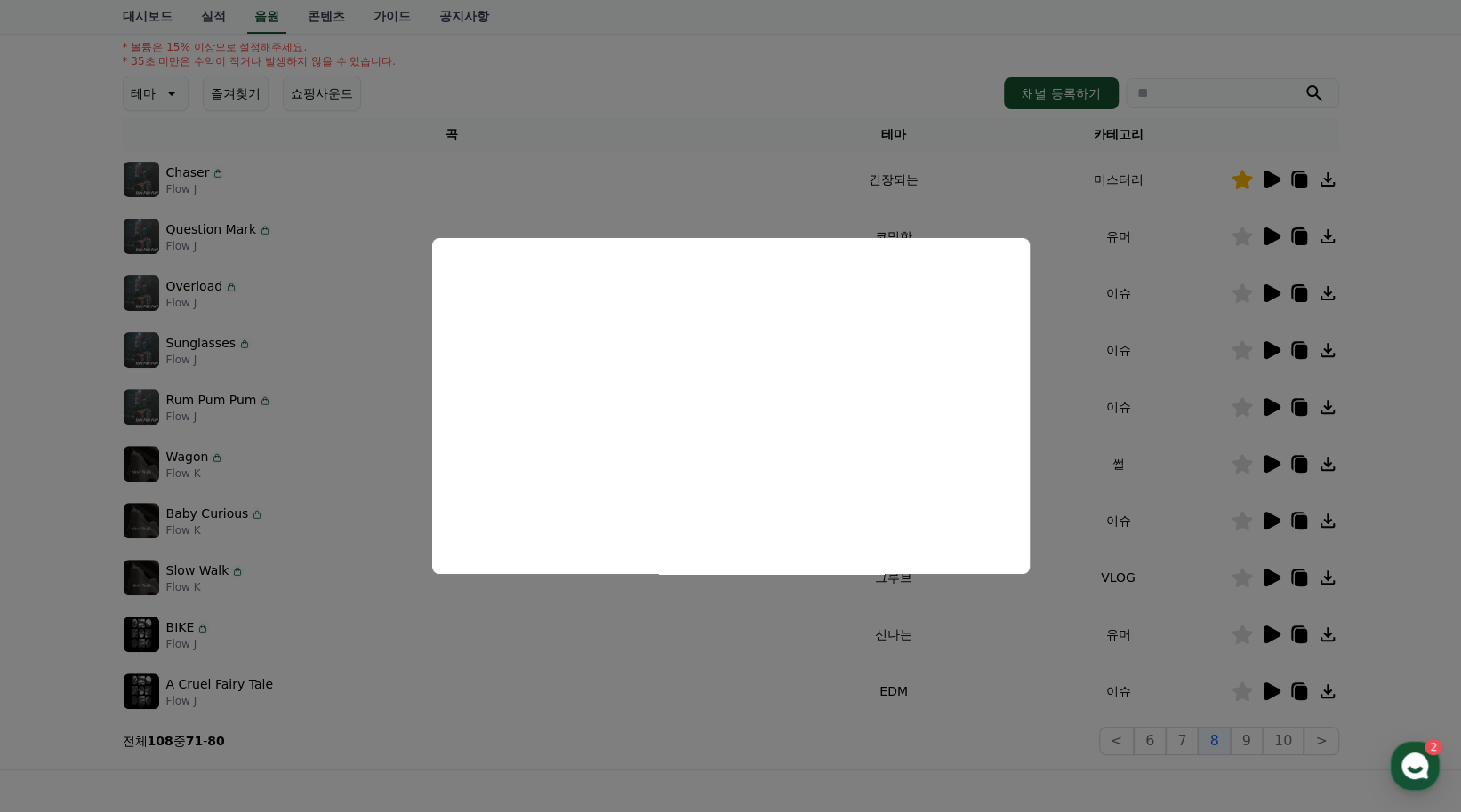
click at [707, 633] on button "close modal" at bounding box center [730, 406] width 1461 height 812
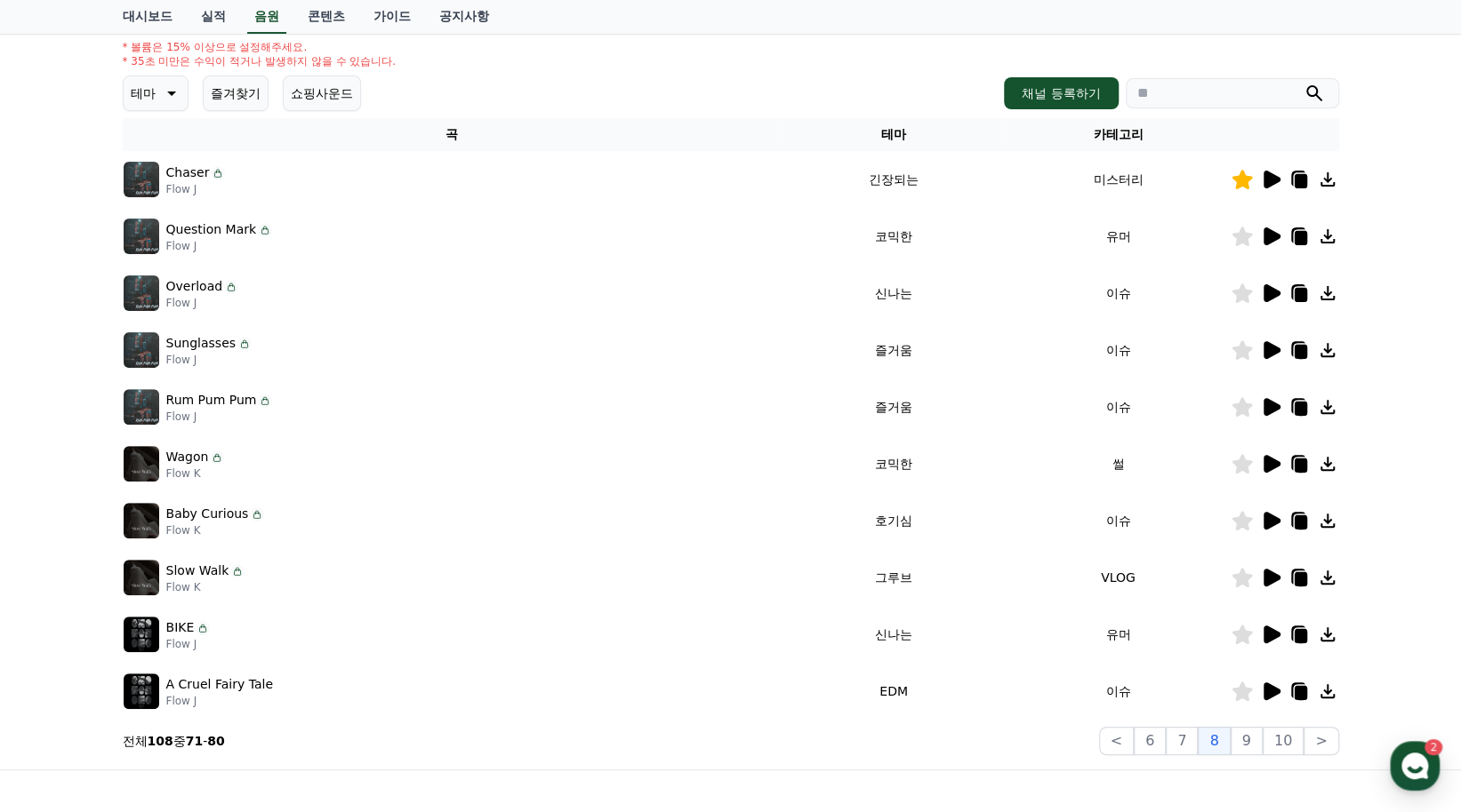
click at [1268, 290] on icon at bounding box center [1272, 293] width 17 height 18
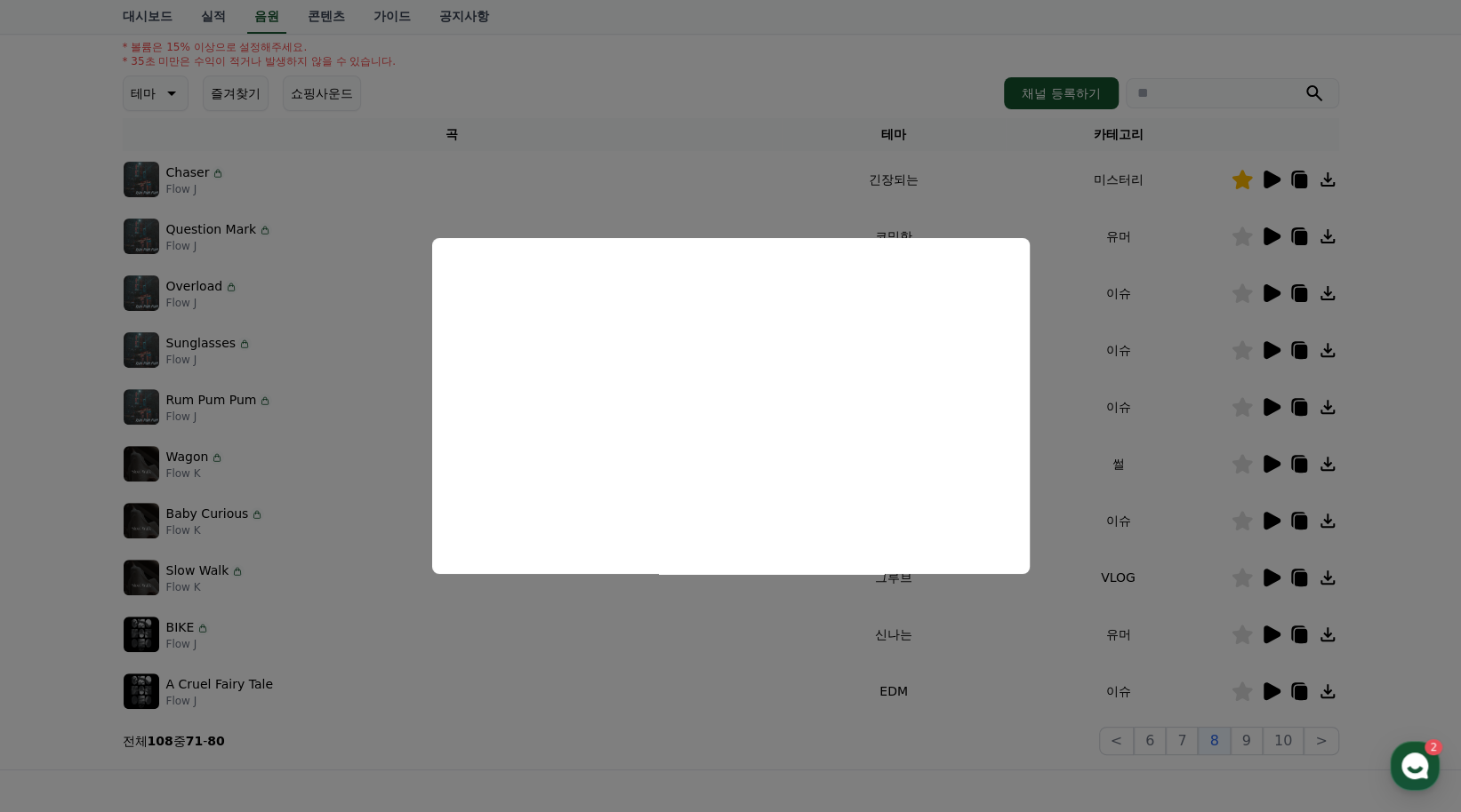
click at [683, 635] on button "close modal" at bounding box center [730, 406] width 1461 height 812
